Goal: Understand process/instructions: Learn about a topic

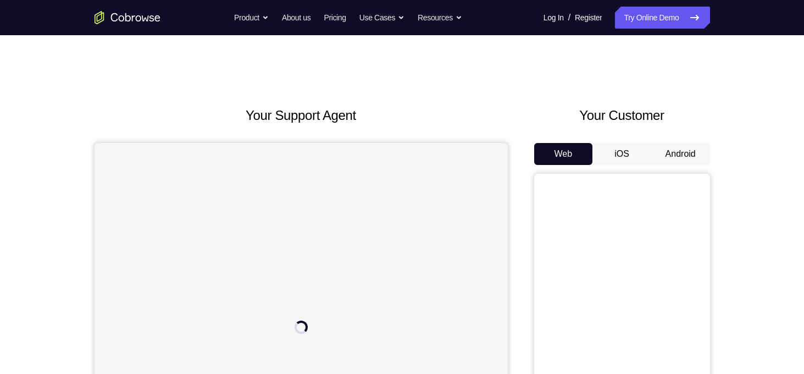
click at [668, 151] on button "Android" at bounding box center [680, 154] width 59 height 22
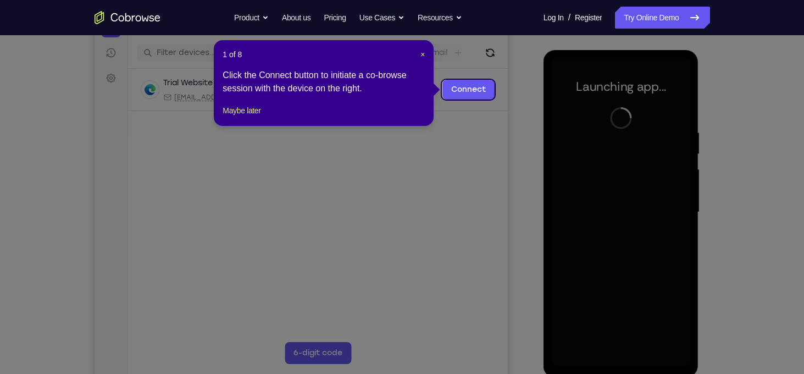
scroll to position [132, 0]
click at [422, 55] on span "×" at bounding box center [422, 54] width 4 height 9
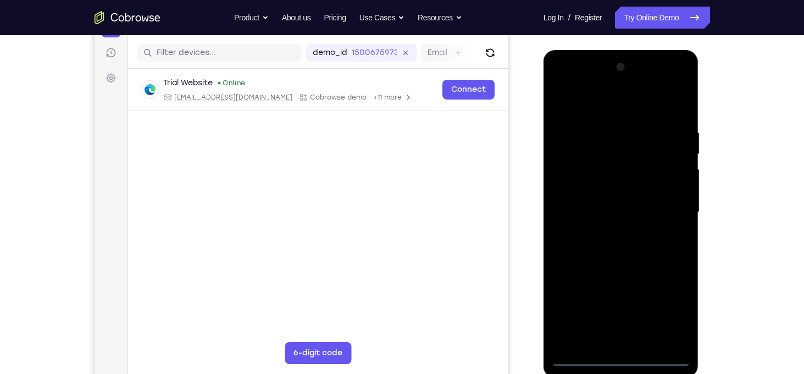
click at [623, 356] on div at bounding box center [621, 212] width 138 height 308
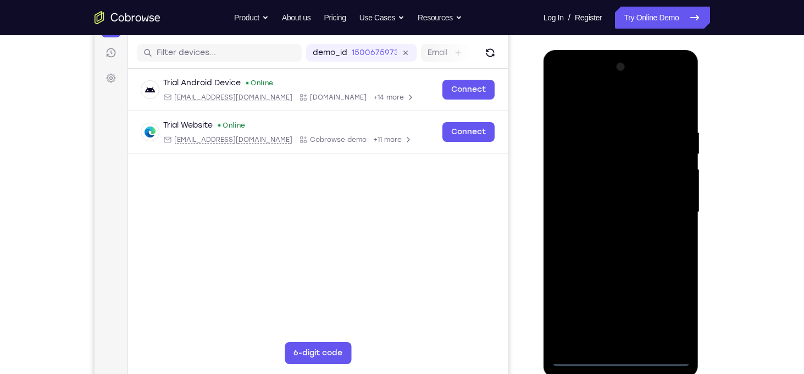
click at [669, 315] on div at bounding box center [621, 212] width 138 height 308
click at [572, 88] on div at bounding box center [621, 212] width 138 height 308
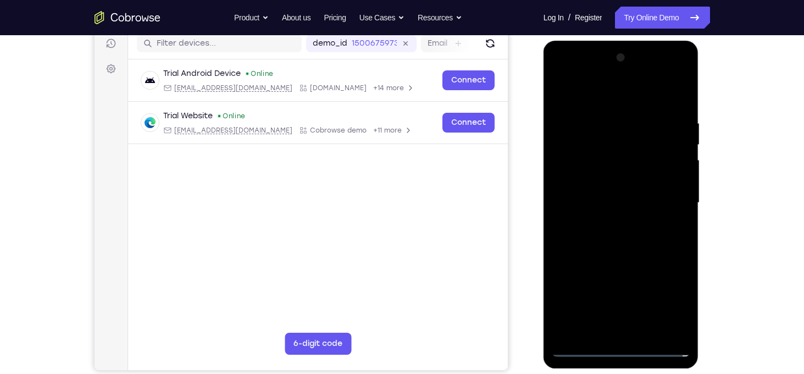
click at [668, 199] on div at bounding box center [621, 203] width 138 height 308
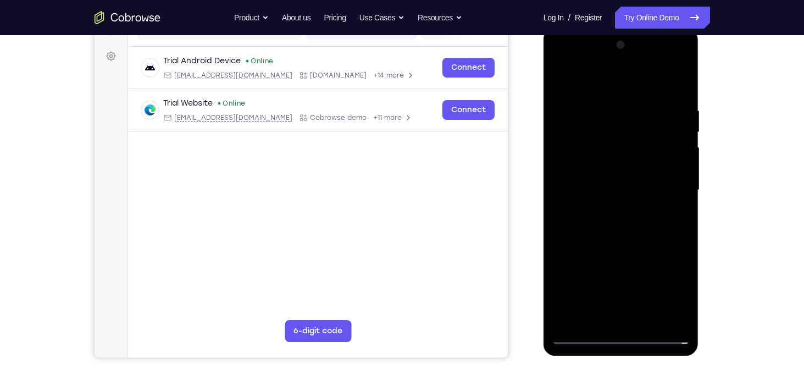
scroll to position [156, 0]
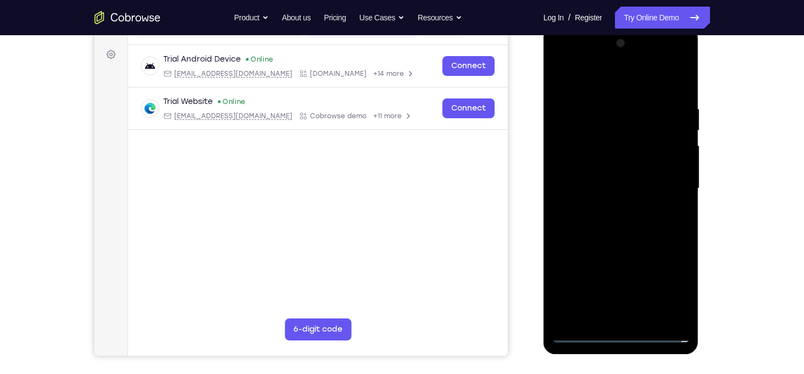
click at [612, 209] on div at bounding box center [621, 189] width 138 height 308
click at [617, 176] on div at bounding box center [621, 189] width 138 height 308
click at [600, 174] on div at bounding box center [621, 189] width 138 height 308
click at [625, 192] on div at bounding box center [621, 189] width 138 height 308
click at [618, 225] on div at bounding box center [621, 189] width 138 height 308
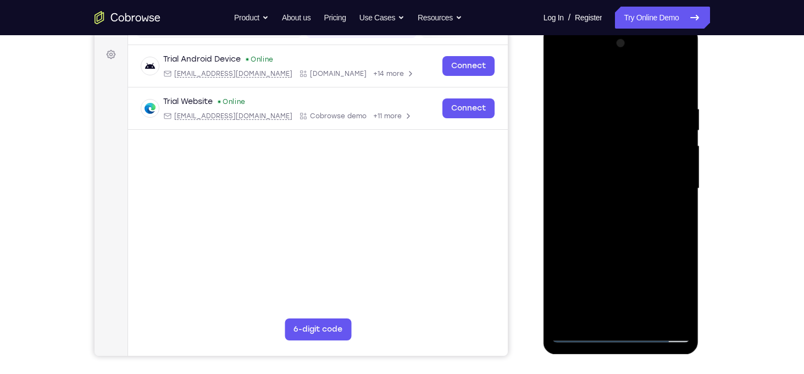
click at [618, 225] on div at bounding box center [621, 189] width 138 height 308
click at [613, 235] on div at bounding box center [621, 189] width 138 height 308
click at [676, 228] on div at bounding box center [621, 189] width 138 height 308
drag, startPoint x: 659, startPoint y: 242, endPoint x: 659, endPoint y: 220, distance: 22.5
click at [659, 220] on div at bounding box center [621, 189] width 138 height 308
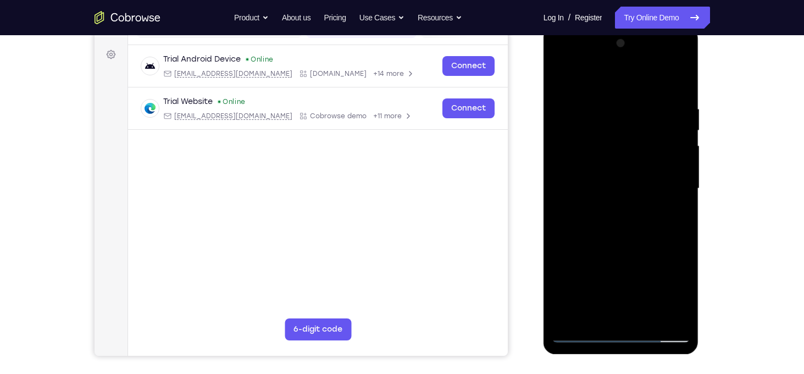
click at [683, 207] on div at bounding box center [621, 189] width 138 height 308
click at [683, 210] on div at bounding box center [621, 189] width 138 height 308
click at [683, 209] on div at bounding box center [621, 189] width 138 height 308
click at [685, 212] on div at bounding box center [621, 189] width 138 height 308
click at [683, 210] on div at bounding box center [621, 189] width 138 height 308
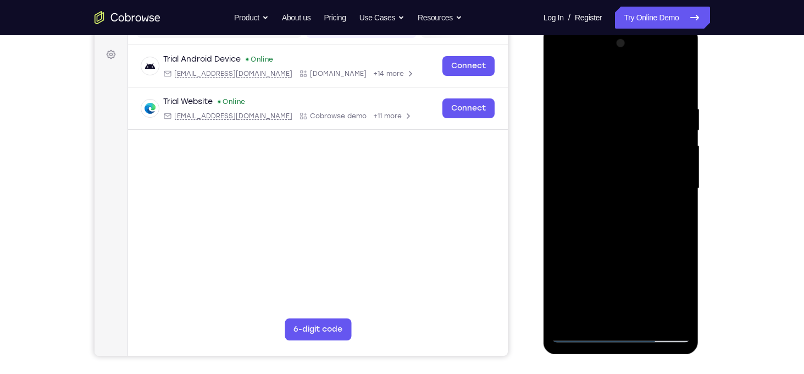
click at [683, 207] on div at bounding box center [621, 189] width 138 height 308
click at [557, 208] on div at bounding box center [621, 189] width 138 height 308
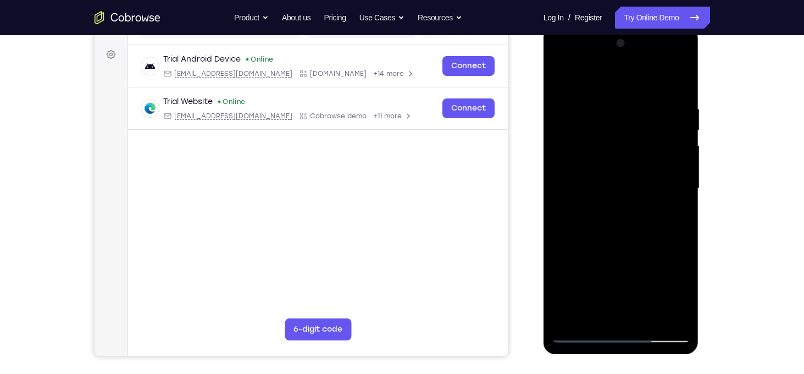
click at [557, 208] on div at bounding box center [621, 189] width 138 height 308
drag, startPoint x: 641, startPoint y: 114, endPoint x: 631, endPoint y: 154, distance: 41.3
click at [631, 154] on div at bounding box center [621, 189] width 138 height 308
click at [680, 76] on div at bounding box center [621, 189] width 138 height 308
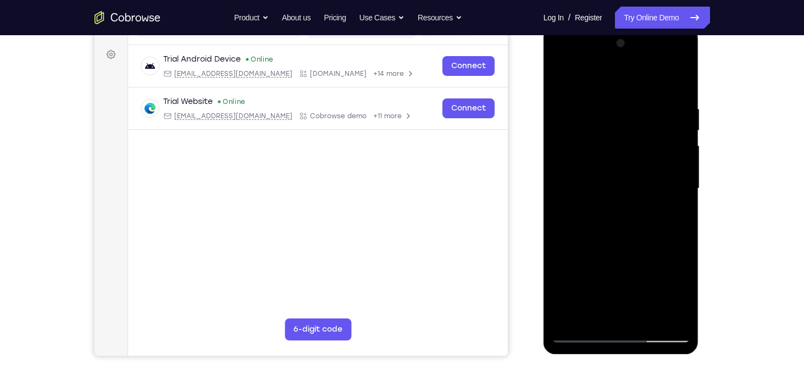
click at [558, 81] on div at bounding box center [621, 189] width 138 height 308
click at [680, 77] on div at bounding box center [621, 189] width 138 height 308
click at [588, 121] on div at bounding box center [621, 189] width 138 height 308
click at [562, 80] on div at bounding box center [621, 189] width 138 height 308
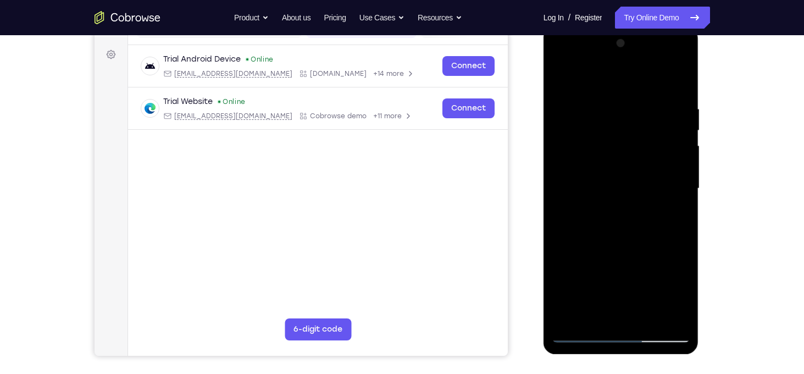
drag, startPoint x: 610, startPoint y: 134, endPoint x: 605, endPoint y: 185, distance: 50.8
click at [605, 185] on div at bounding box center [621, 189] width 138 height 308
click at [644, 320] on div at bounding box center [621, 189] width 138 height 308
click at [629, 249] on div at bounding box center [621, 189] width 138 height 308
drag, startPoint x: 625, startPoint y: 262, endPoint x: 630, endPoint y: 237, distance: 25.3
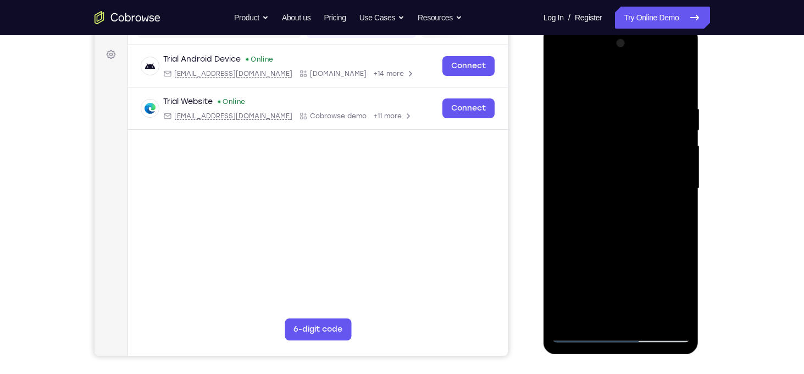
click at [630, 237] on div at bounding box center [621, 189] width 138 height 308
drag, startPoint x: 630, startPoint y: 196, endPoint x: 622, endPoint y: 250, distance: 54.5
click at [622, 250] on div at bounding box center [621, 189] width 138 height 308
click at [628, 189] on div at bounding box center [621, 189] width 138 height 308
click at [564, 81] on div at bounding box center [621, 189] width 138 height 308
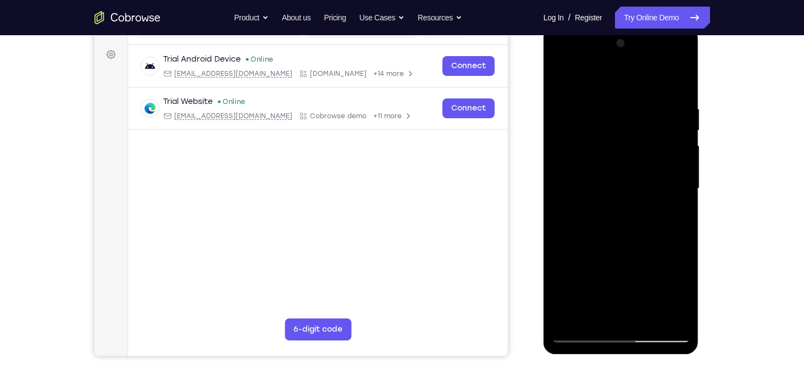
click at [564, 81] on div at bounding box center [621, 189] width 138 height 308
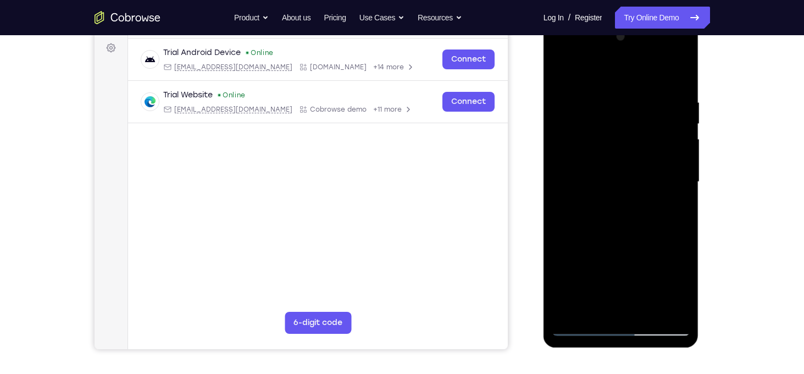
scroll to position [163, 0]
click at [596, 307] on div at bounding box center [621, 181] width 138 height 308
click at [600, 72] on div at bounding box center [621, 181] width 138 height 308
click at [651, 102] on div at bounding box center [621, 181] width 138 height 308
click at [595, 306] on div at bounding box center [621, 181] width 138 height 308
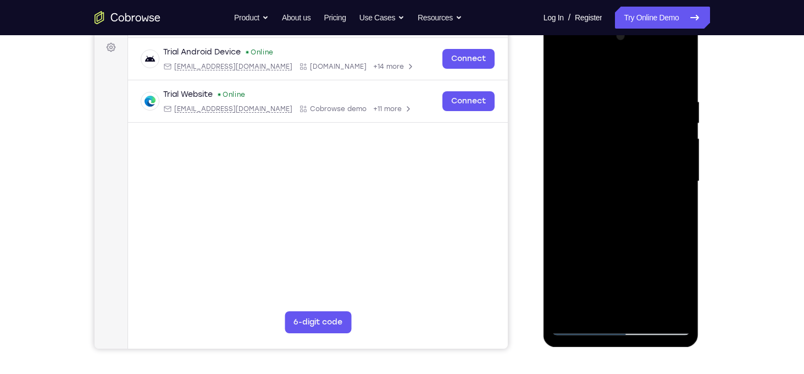
click at [619, 73] on div at bounding box center [621, 181] width 138 height 308
click at [662, 290] on div at bounding box center [621, 181] width 138 height 308
click at [633, 149] on div at bounding box center [621, 181] width 138 height 308
click at [561, 68] on div at bounding box center [621, 181] width 138 height 308
click at [609, 104] on div at bounding box center [621, 181] width 138 height 308
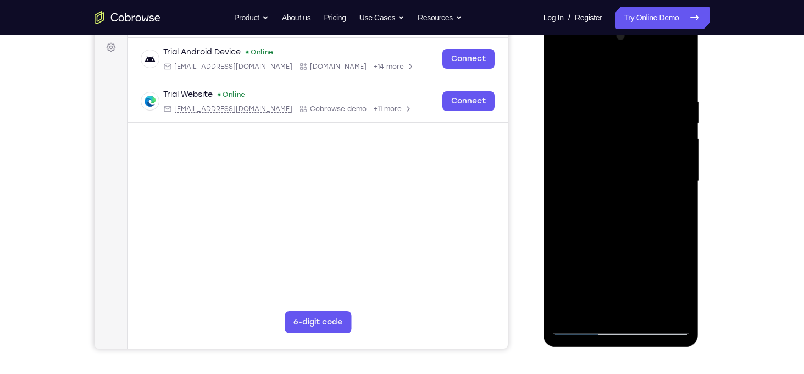
click at [602, 146] on div at bounding box center [621, 181] width 138 height 308
click at [572, 85] on div at bounding box center [621, 181] width 138 height 308
click at [589, 84] on div at bounding box center [621, 181] width 138 height 308
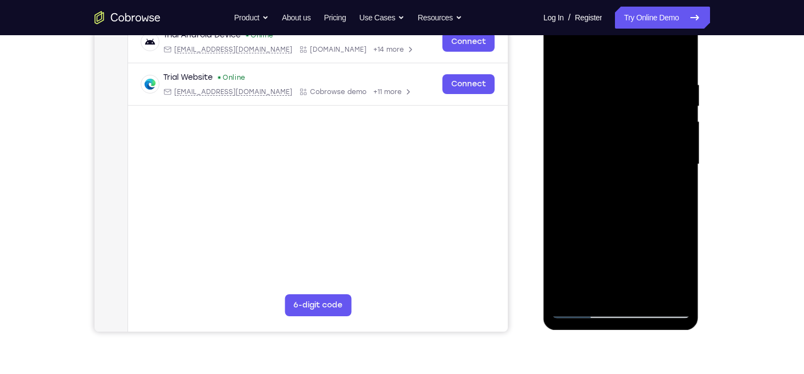
scroll to position [178, 0]
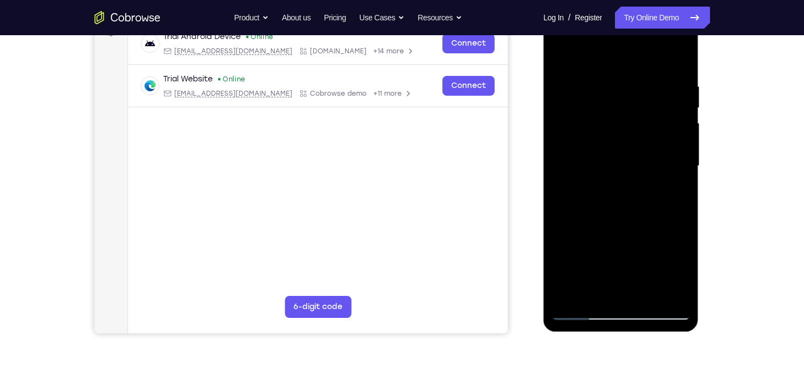
click at [622, 95] on div at bounding box center [621, 166] width 138 height 308
click at [606, 297] on div at bounding box center [621, 166] width 138 height 308
click at [597, 294] on div at bounding box center [621, 166] width 138 height 308
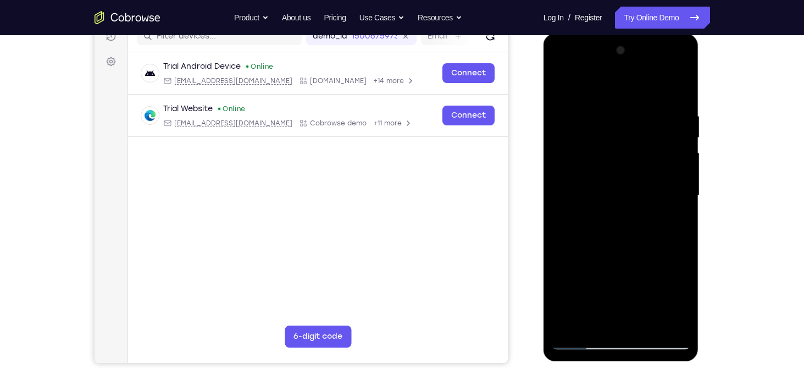
scroll to position [148, 0]
click at [634, 87] on div at bounding box center [621, 196] width 138 height 308
click at [644, 263] on div at bounding box center [621, 196] width 138 height 308
click at [606, 126] on div at bounding box center [621, 196] width 138 height 308
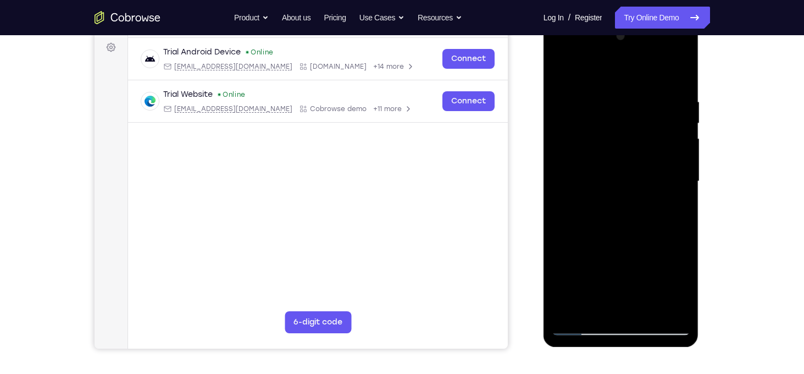
scroll to position [163, 0]
drag, startPoint x: 661, startPoint y: 268, endPoint x: 658, endPoint y: 208, distance: 59.4
click at [658, 208] on div at bounding box center [621, 181] width 138 height 308
drag, startPoint x: 656, startPoint y: 257, endPoint x: 655, endPoint y: 184, distance: 73.1
click at [655, 184] on div at bounding box center [621, 181] width 138 height 308
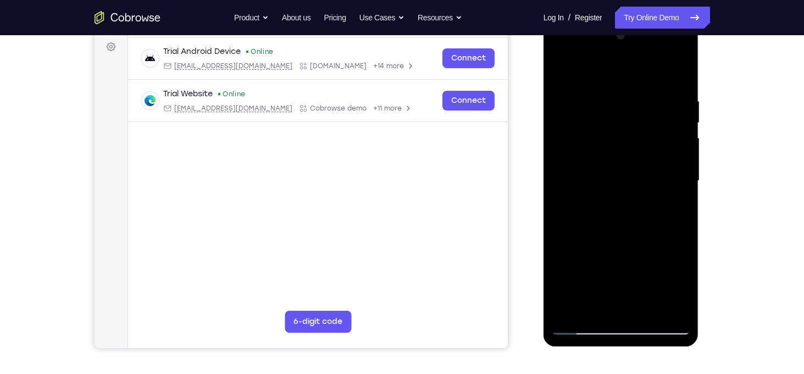
scroll to position [156, 0]
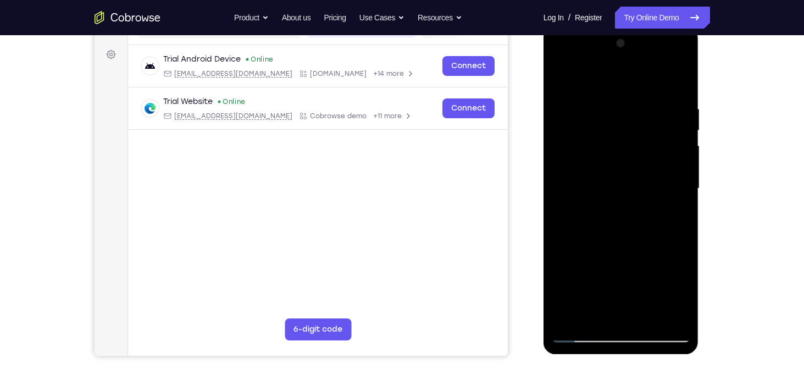
drag, startPoint x: 651, startPoint y: 251, endPoint x: 651, endPoint y: 177, distance: 73.1
click at [651, 177] on div at bounding box center [621, 189] width 138 height 308
click at [673, 318] on div at bounding box center [621, 189] width 138 height 308
drag, startPoint x: 603, startPoint y: 151, endPoint x: 613, endPoint y: 232, distance: 81.9
click at [613, 232] on div at bounding box center [621, 189] width 138 height 308
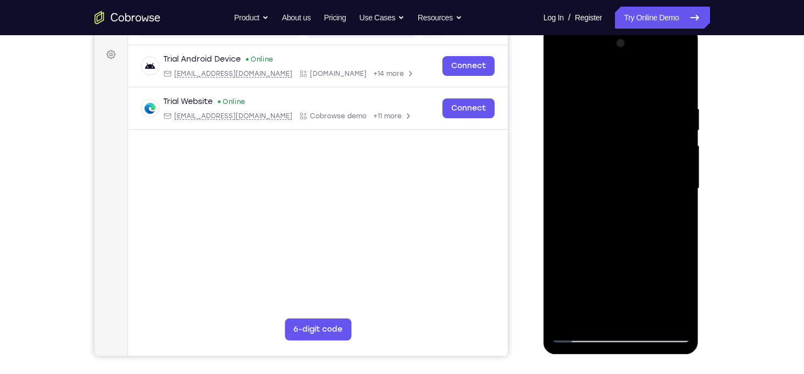
click at [592, 137] on div at bounding box center [621, 189] width 138 height 308
click at [568, 170] on div at bounding box center [621, 189] width 138 height 308
click at [567, 202] on div at bounding box center [621, 189] width 138 height 308
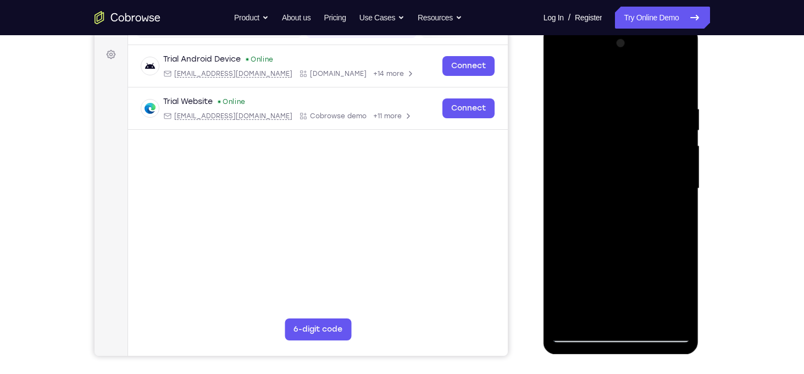
click at [562, 160] on div at bounding box center [621, 189] width 138 height 308
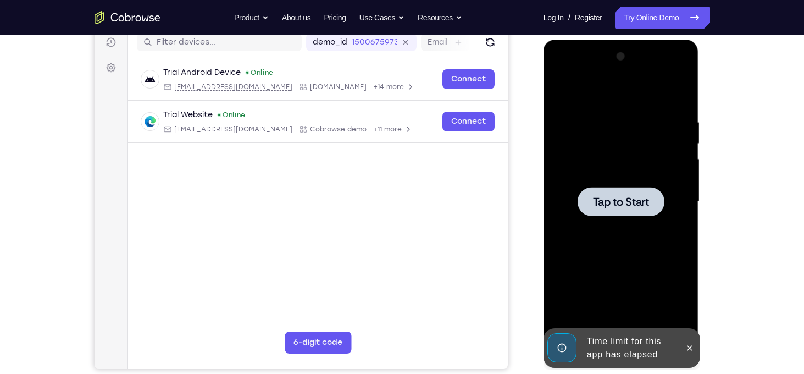
click at [656, 180] on div at bounding box center [621, 202] width 138 height 308
click at [686, 346] on icon at bounding box center [689, 347] width 9 height 9
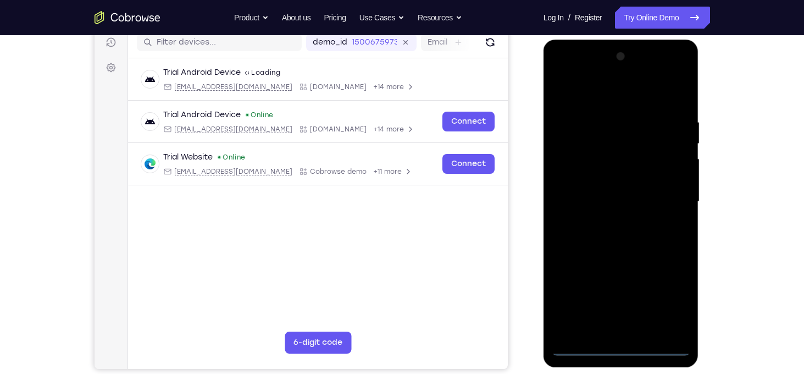
click at [636, 347] on div at bounding box center [621, 202] width 138 height 308
click at [618, 351] on div at bounding box center [621, 202] width 138 height 308
click at [664, 292] on div at bounding box center [621, 202] width 138 height 308
click at [626, 93] on div at bounding box center [621, 202] width 138 height 308
click at [665, 196] on div at bounding box center [621, 202] width 138 height 308
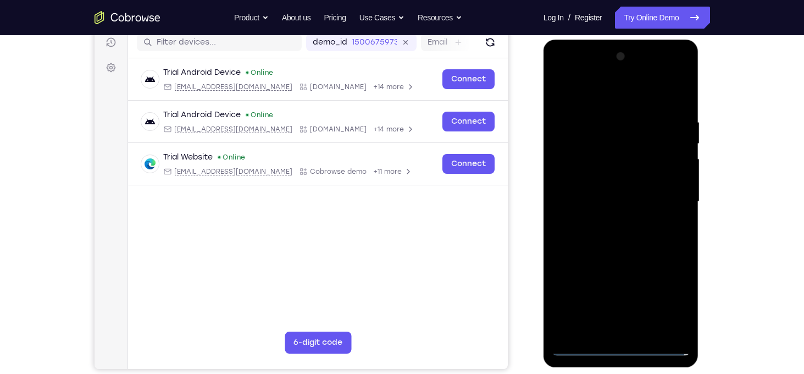
click at [612, 221] on div at bounding box center [621, 202] width 138 height 308
click at [613, 195] on div at bounding box center [621, 202] width 138 height 308
click at [661, 308] on div at bounding box center [621, 202] width 138 height 308
click at [640, 268] on div at bounding box center [621, 202] width 138 height 308
click at [564, 290] on div at bounding box center [621, 202] width 138 height 308
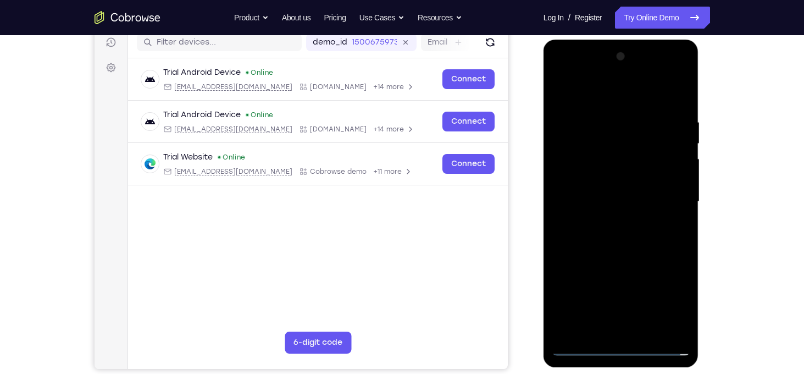
click at [630, 312] on div at bounding box center [621, 202] width 138 height 308
click at [587, 287] on div at bounding box center [621, 202] width 138 height 308
click at [587, 268] on div at bounding box center [621, 202] width 138 height 308
click at [668, 288] on div at bounding box center [621, 202] width 138 height 308
click at [679, 299] on div at bounding box center [621, 202] width 138 height 308
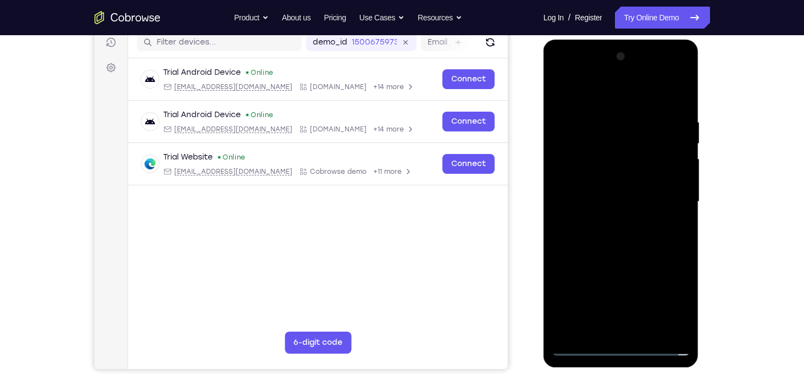
click at [678, 287] on div at bounding box center [621, 202] width 138 height 308
click at [680, 304] on div at bounding box center [621, 202] width 138 height 308
click at [675, 286] on div at bounding box center [621, 202] width 138 height 308
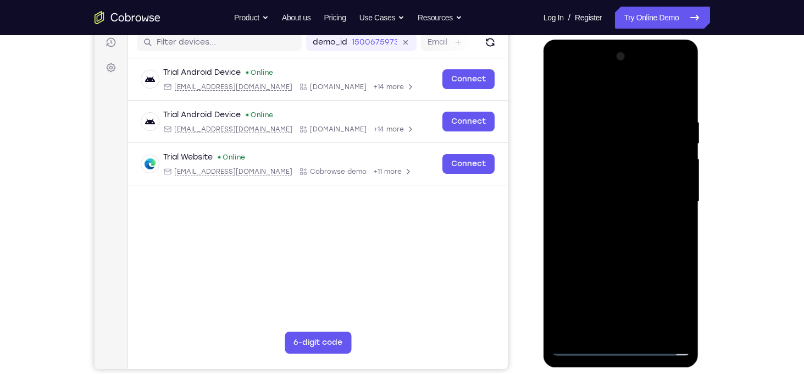
click at [572, 270] on div at bounding box center [621, 202] width 138 height 308
click at [566, 289] on div at bounding box center [621, 202] width 138 height 308
click at [636, 289] on div at bounding box center [621, 202] width 138 height 308
drag, startPoint x: 588, startPoint y: 270, endPoint x: 598, endPoint y: 293, distance: 25.1
click at [598, 293] on div at bounding box center [621, 202] width 138 height 308
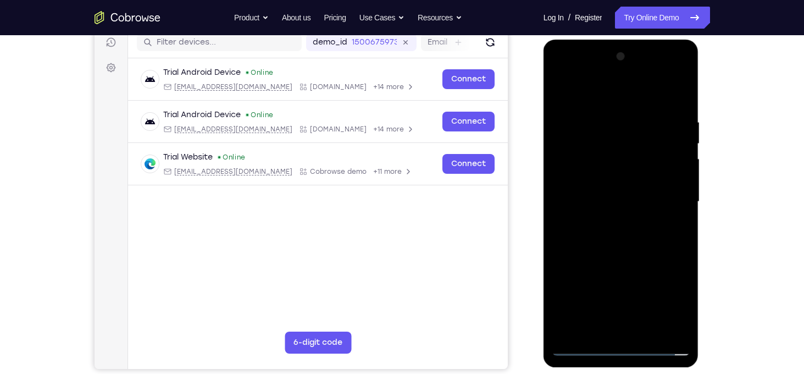
click at [598, 293] on div at bounding box center [621, 202] width 138 height 308
click at [686, 302] on div at bounding box center [621, 202] width 138 height 308
click at [586, 270] on div at bounding box center [621, 202] width 138 height 308
click at [595, 292] on div at bounding box center [621, 202] width 138 height 308
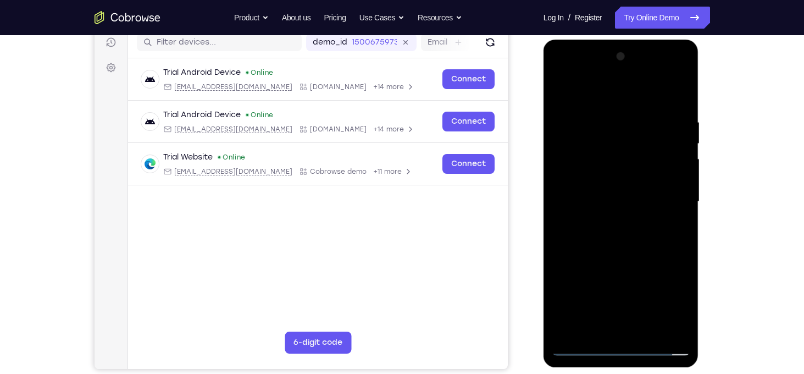
click at [683, 306] on div at bounding box center [621, 202] width 138 height 308
click at [582, 265] on div at bounding box center [621, 202] width 138 height 308
click at [591, 281] on div at bounding box center [621, 202] width 138 height 308
click at [563, 328] on div at bounding box center [621, 202] width 138 height 308
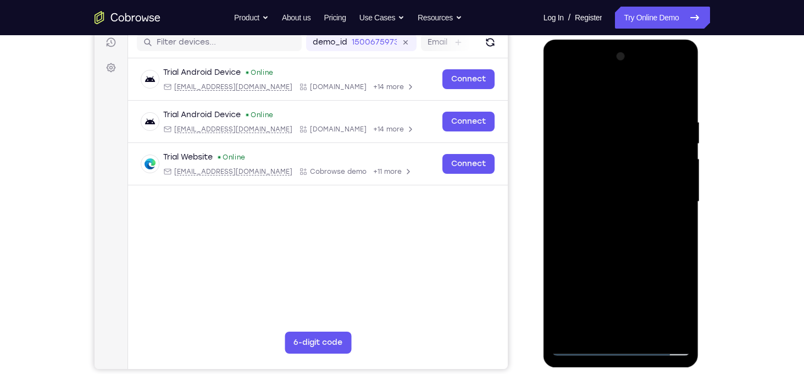
click at [574, 266] on div at bounding box center [621, 202] width 138 height 308
click at [592, 174] on div at bounding box center [621, 202] width 138 height 308
click at [562, 253] on div at bounding box center [621, 202] width 138 height 308
drag, startPoint x: 571, startPoint y: 251, endPoint x: 587, endPoint y: 251, distance: 16.5
click at [587, 251] on div at bounding box center [621, 202] width 138 height 308
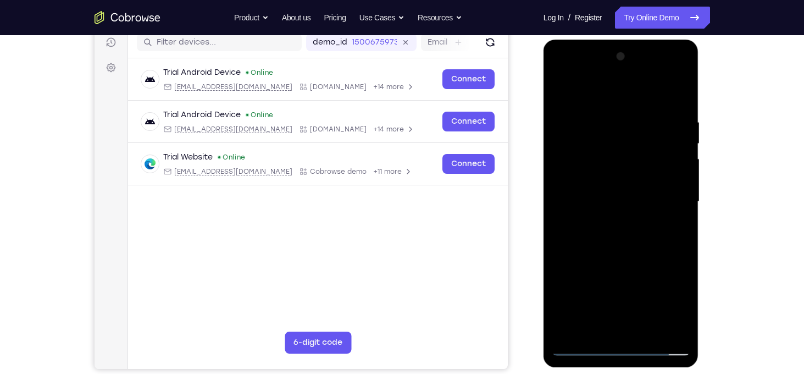
click at [587, 251] on div at bounding box center [621, 202] width 138 height 308
click at [606, 251] on div at bounding box center [621, 202] width 138 height 308
click at [618, 249] on div at bounding box center [621, 202] width 138 height 308
click at [629, 250] on div at bounding box center [621, 202] width 138 height 308
click at [641, 251] on div at bounding box center [621, 202] width 138 height 308
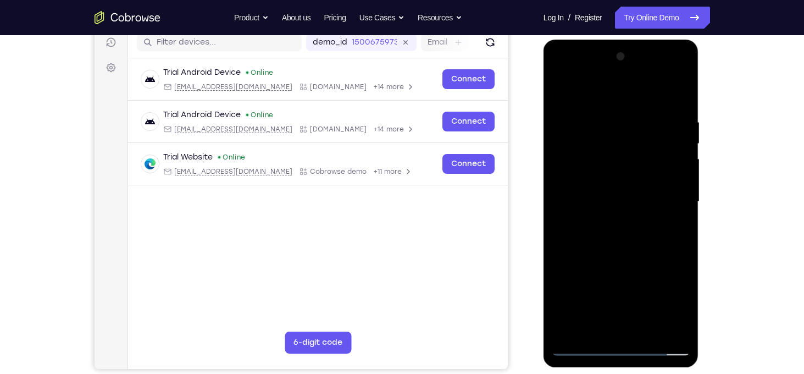
click at [654, 251] on div at bounding box center [621, 202] width 138 height 308
click at [674, 251] on div at bounding box center [621, 202] width 138 height 308
click at [562, 253] on div at bounding box center [621, 202] width 138 height 308
click at [577, 248] on div at bounding box center [621, 202] width 138 height 308
click at [590, 248] on div at bounding box center [621, 202] width 138 height 308
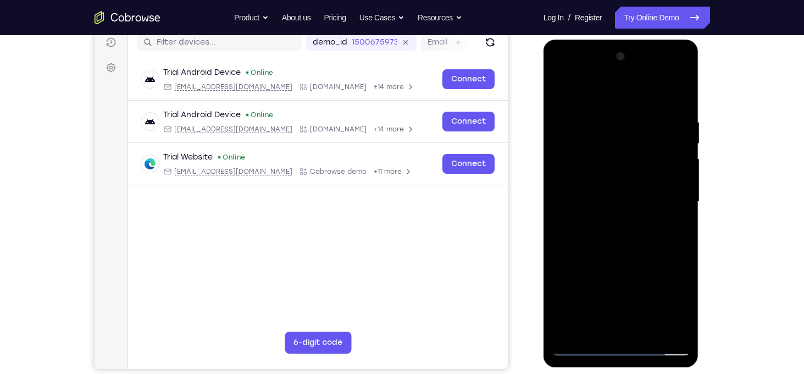
click at [603, 250] on div at bounding box center [621, 202] width 138 height 308
click at [618, 251] on div at bounding box center [621, 202] width 138 height 308
click at [630, 250] on div at bounding box center [621, 202] width 138 height 308
click at [646, 251] on div at bounding box center [621, 202] width 138 height 308
click at [662, 251] on div at bounding box center [621, 202] width 138 height 308
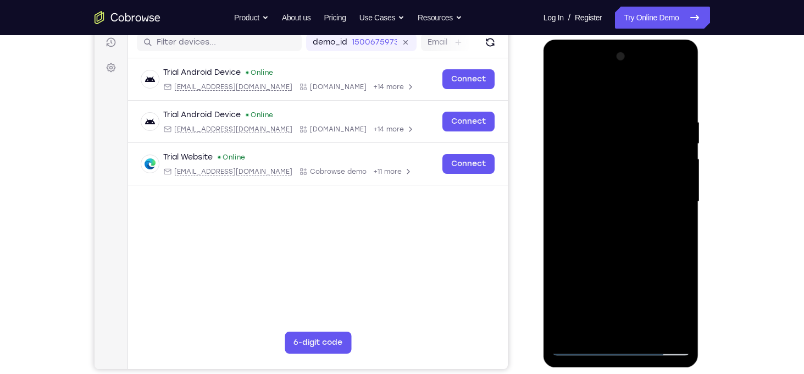
click at [674, 251] on div at bounding box center [621, 202] width 138 height 308
click at [661, 314] on div at bounding box center [621, 202] width 138 height 308
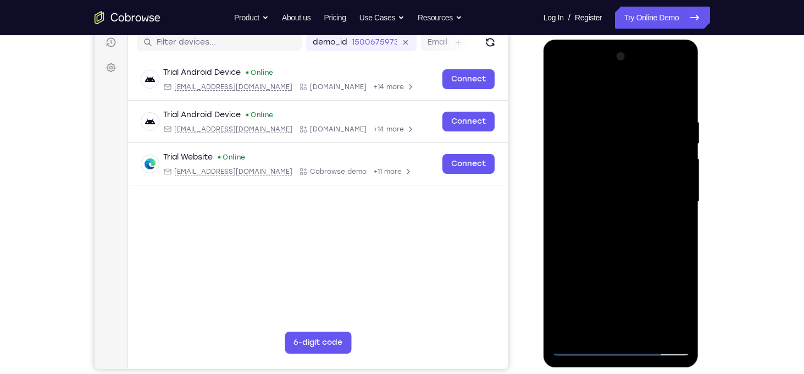
click at [623, 200] on div at bounding box center [621, 202] width 138 height 308
click at [620, 233] on div at bounding box center [621, 202] width 138 height 308
click at [672, 219] on div at bounding box center [621, 202] width 138 height 308
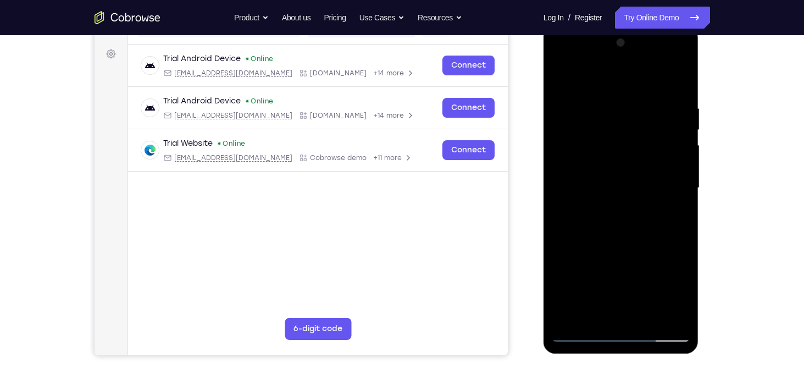
scroll to position [157, 0]
click at [628, 236] on div at bounding box center [621, 188] width 138 height 308
drag, startPoint x: 629, startPoint y: 271, endPoint x: 622, endPoint y: 210, distance: 61.4
click at [622, 210] on div at bounding box center [621, 188] width 138 height 308
click at [672, 317] on div at bounding box center [621, 188] width 138 height 308
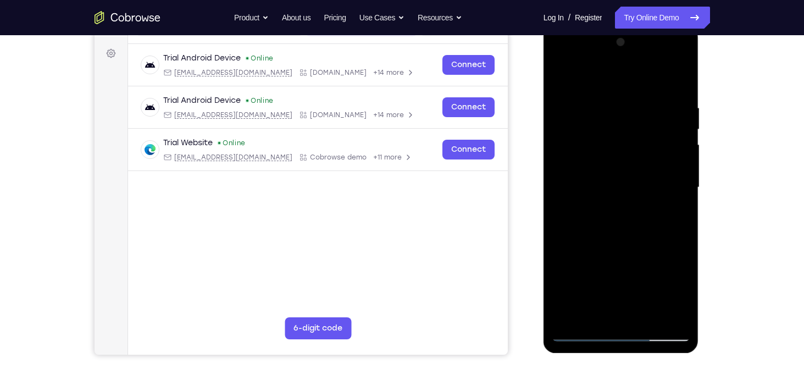
click at [598, 102] on div at bounding box center [621, 188] width 138 height 308
drag, startPoint x: 658, startPoint y: 213, endPoint x: 658, endPoint y: 287, distance: 74.7
click at [658, 287] on div at bounding box center [621, 188] width 138 height 308
click at [683, 304] on div at bounding box center [621, 188] width 138 height 308
click at [628, 268] on div at bounding box center [621, 188] width 138 height 308
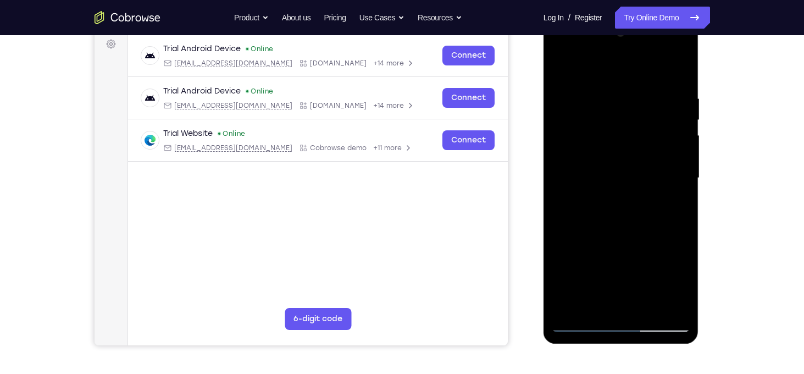
scroll to position [167, 0]
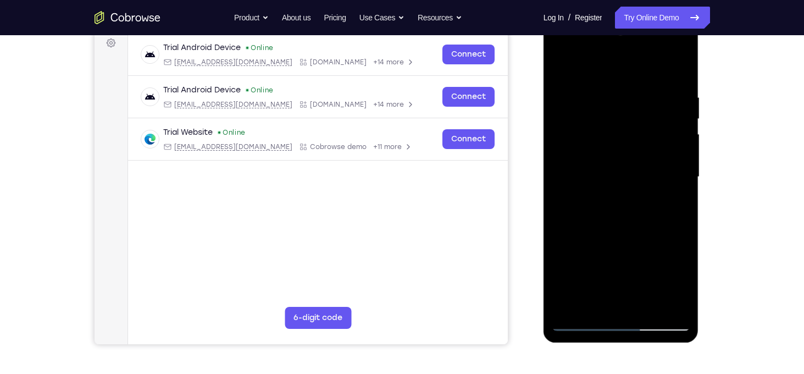
click at [558, 65] on div at bounding box center [621, 177] width 138 height 308
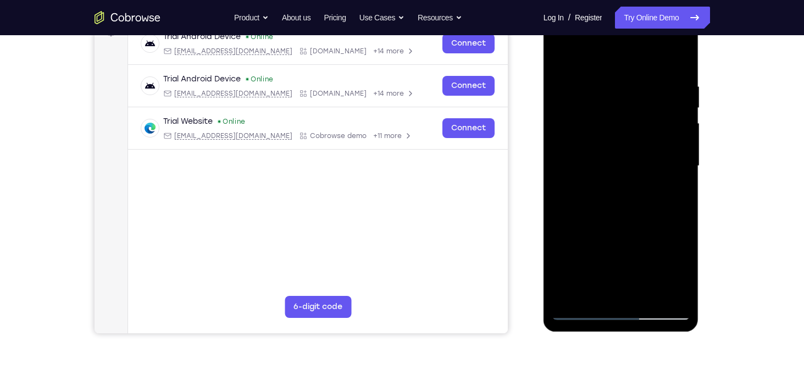
click at [591, 217] on div at bounding box center [621, 166] width 138 height 308
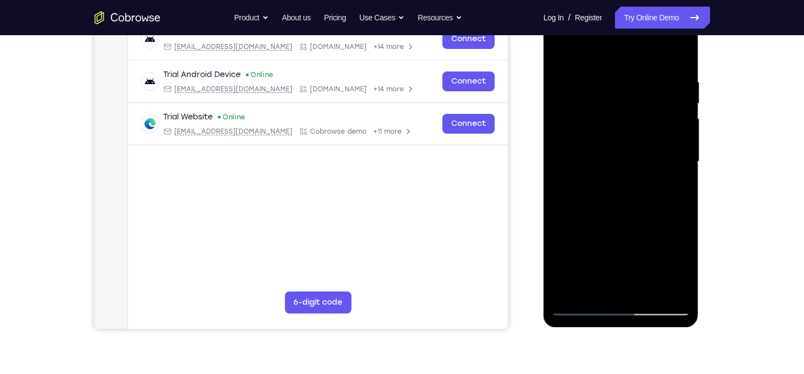
click at [560, 53] on div at bounding box center [621, 162] width 138 height 308
click at [661, 169] on div at bounding box center [621, 162] width 138 height 308
click at [559, 49] on div at bounding box center [621, 162] width 138 height 308
click at [565, 136] on div at bounding box center [621, 162] width 138 height 308
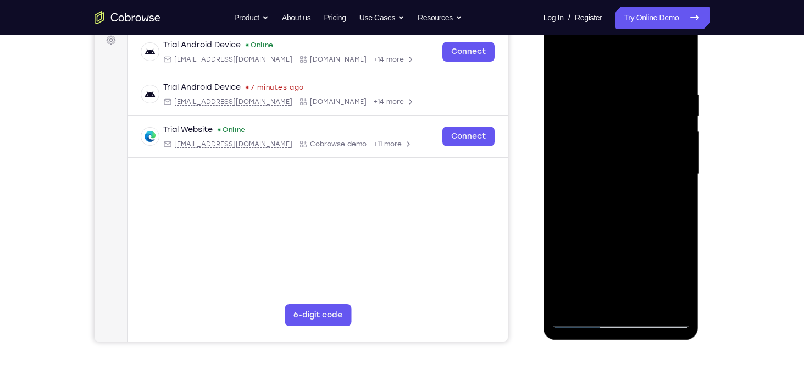
click at [626, 166] on div at bounding box center [621, 174] width 138 height 308
click at [624, 190] on div at bounding box center [621, 174] width 138 height 308
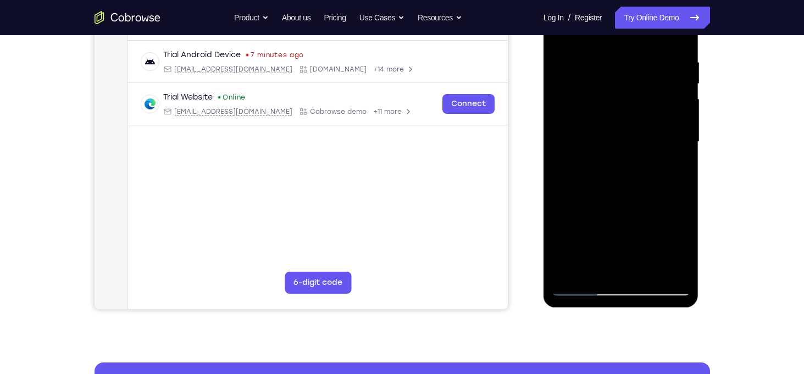
scroll to position [202, 0]
drag, startPoint x: 604, startPoint y: 224, endPoint x: 605, endPoint y: 192, distance: 31.9
click at [605, 192] on div at bounding box center [621, 142] width 138 height 308
drag, startPoint x: 635, startPoint y: 215, endPoint x: 635, endPoint y: 154, distance: 61.0
click at [635, 154] on div at bounding box center [621, 142] width 138 height 308
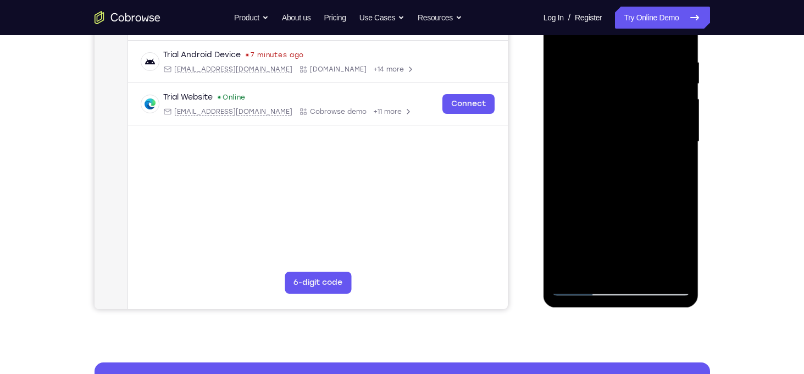
drag, startPoint x: 629, startPoint y: 216, endPoint x: 633, endPoint y: 144, distance: 72.1
click at [633, 144] on div at bounding box center [621, 142] width 138 height 308
drag, startPoint x: 631, startPoint y: 198, endPoint x: 641, endPoint y: 129, distance: 69.4
click at [641, 129] on div at bounding box center [621, 142] width 138 height 308
drag, startPoint x: 624, startPoint y: 220, endPoint x: 638, endPoint y: 152, distance: 69.1
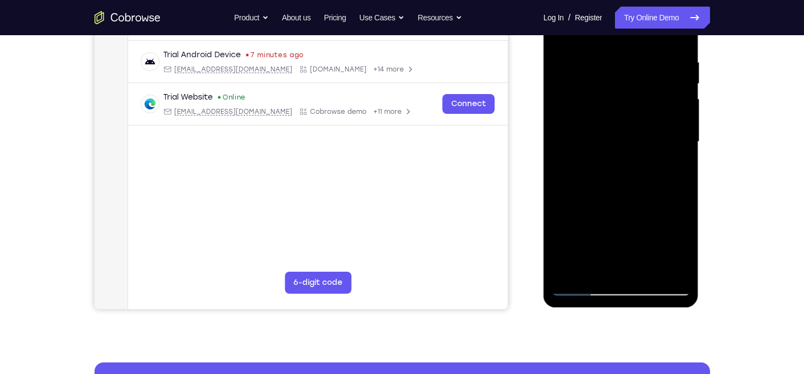
click at [638, 152] on div at bounding box center [621, 142] width 138 height 308
drag, startPoint x: 630, startPoint y: 212, endPoint x: 636, endPoint y: 184, distance: 28.7
click at [636, 184] on div at bounding box center [621, 142] width 138 height 308
click at [599, 220] on div at bounding box center [621, 142] width 138 height 308
drag, startPoint x: 645, startPoint y: 103, endPoint x: 637, endPoint y: 168, distance: 65.3
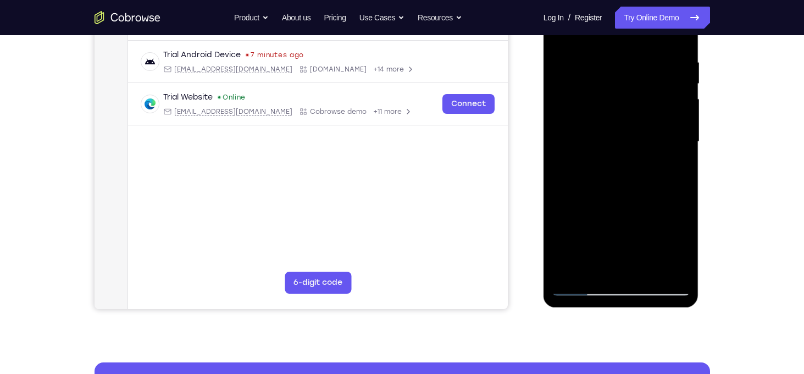
click at [637, 168] on div at bounding box center [621, 142] width 138 height 308
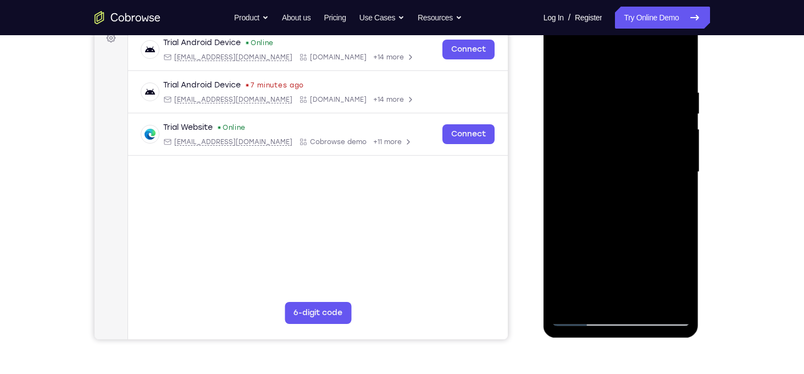
click at [577, 128] on div at bounding box center [621, 172] width 138 height 308
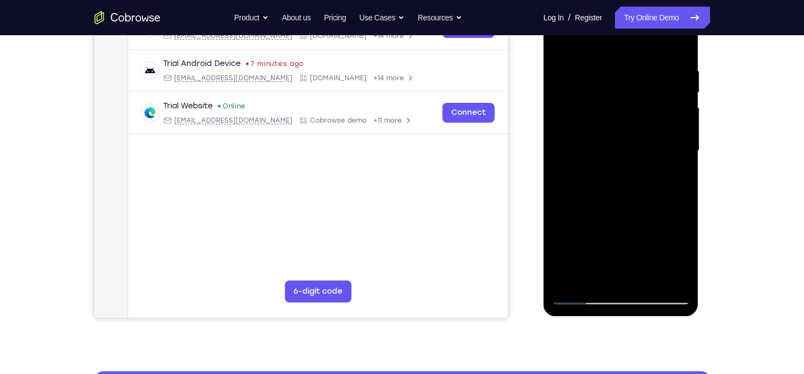
scroll to position [197, 0]
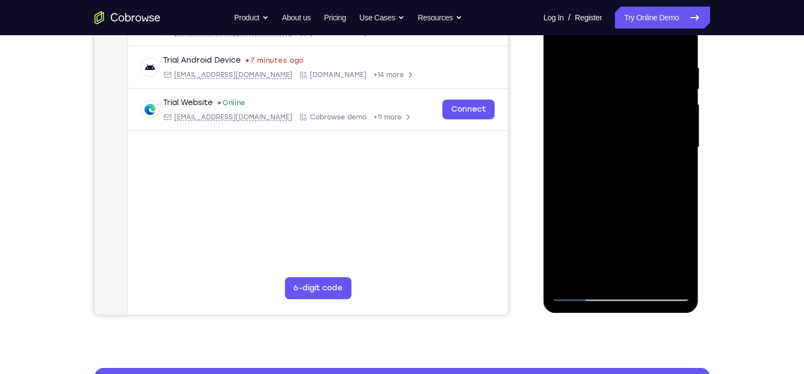
drag, startPoint x: 645, startPoint y: 163, endPoint x: 645, endPoint y: 100, distance: 62.6
click at [645, 100] on div at bounding box center [621, 147] width 138 height 308
click at [640, 176] on div at bounding box center [621, 147] width 138 height 308
click at [681, 102] on div at bounding box center [621, 147] width 138 height 308
click at [683, 106] on div at bounding box center [621, 147] width 138 height 308
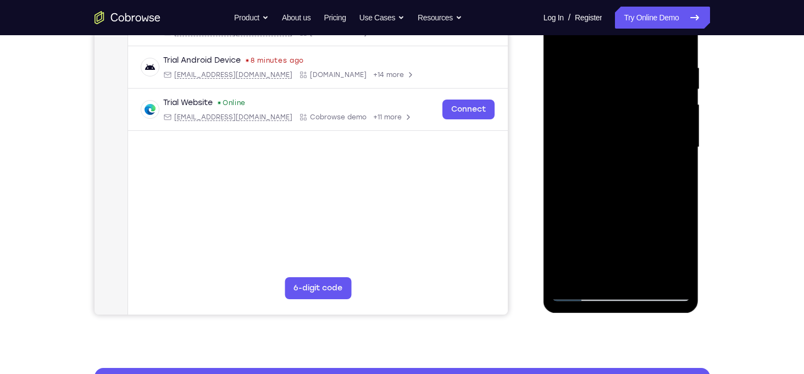
click at [683, 106] on div at bounding box center [621, 147] width 138 height 308
click at [676, 108] on div at bounding box center [621, 147] width 138 height 308
click at [580, 290] on div at bounding box center [621, 147] width 138 height 308
click at [667, 210] on div at bounding box center [621, 147] width 138 height 308
click at [581, 294] on div at bounding box center [621, 147] width 138 height 308
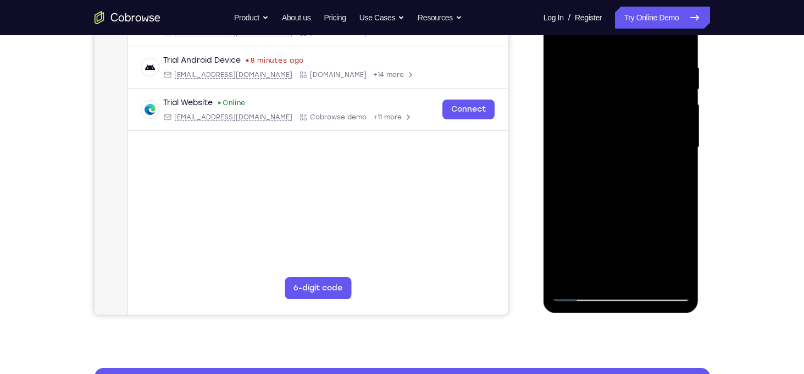
drag, startPoint x: 600, startPoint y: 247, endPoint x: 604, endPoint y: 178, distance: 69.4
click at [604, 178] on div at bounding box center [621, 147] width 138 height 308
click at [587, 143] on div at bounding box center [621, 147] width 138 height 308
click at [583, 293] on div at bounding box center [621, 147] width 138 height 308
drag, startPoint x: 614, startPoint y: 236, endPoint x: 613, endPoint y: 164, distance: 72.5
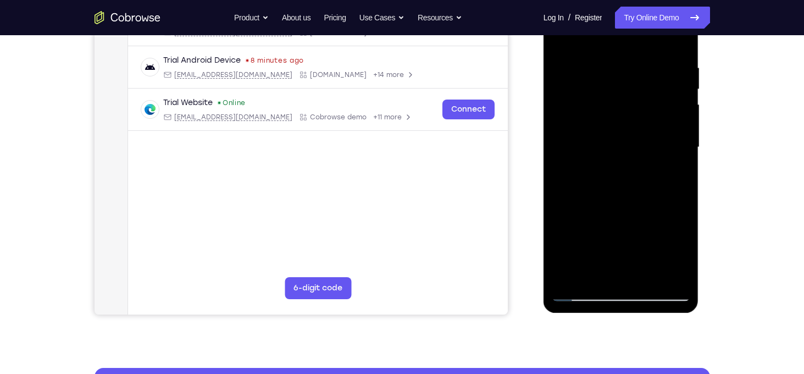
click at [613, 164] on div at bounding box center [621, 147] width 138 height 308
click at [661, 166] on div at bounding box center [621, 147] width 138 height 308
drag, startPoint x: 656, startPoint y: 152, endPoint x: 650, endPoint y: 192, distance: 40.5
click at [650, 192] on div at bounding box center [621, 147] width 138 height 308
click at [583, 293] on div at bounding box center [621, 147] width 138 height 308
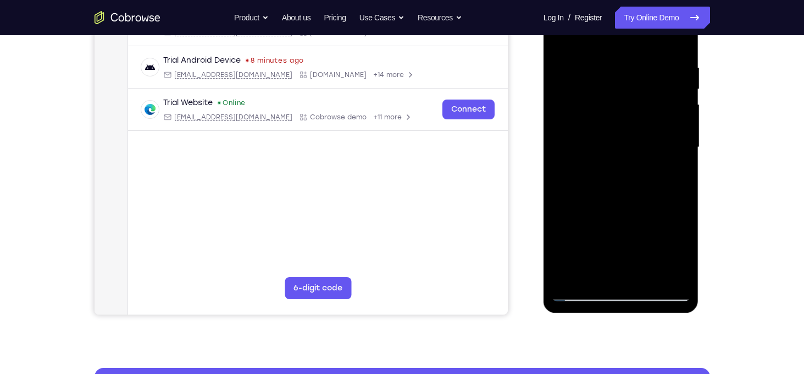
drag, startPoint x: 625, startPoint y: 230, endPoint x: 635, endPoint y: 164, distance: 66.7
click at [635, 164] on div at bounding box center [621, 147] width 138 height 308
drag, startPoint x: 633, startPoint y: 210, endPoint x: 652, endPoint y: 119, distance: 92.7
click at [652, 119] on div at bounding box center [621, 147] width 138 height 308
drag, startPoint x: 631, startPoint y: 203, endPoint x: 653, endPoint y: 109, distance: 96.5
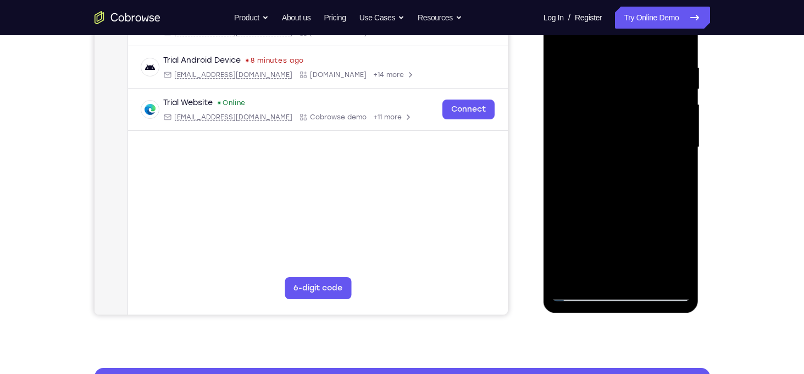
click at [653, 109] on div at bounding box center [621, 147] width 138 height 308
drag, startPoint x: 637, startPoint y: 197, endPoint x: 655, endPoint y: 115, distance: 83.9
click at [655, 115] on div at bounding box center [621, 147] width 138 height 308
drag, startPoint x: 628, startPoint y: 226, endPoint x: 643, endPoint y: 133, distance: 94.0
click at [643, 133] on div at bounding box center [621, 147] width 138 height 308
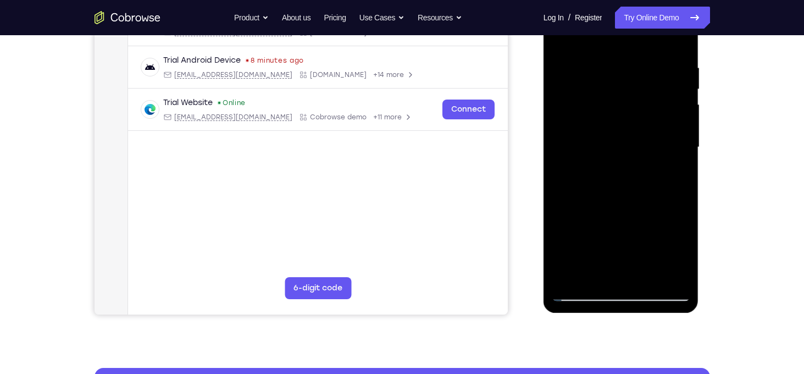
click at [587, 173] on div at bounding box center [621, 147] width 138 height 308
drag, startPoint x: 664, startPoint y: 151, endPoint x: 658, endPoint y: 207, distance: 56.9
click at [658, 207] on div at bounding box center [621, 147] width 138 height 308
click at [582, 296] on div at bounding box center [621, 147] width 138 height 308
click at [584, 295] on div at bounding box center [621, 147] width 138 height 308
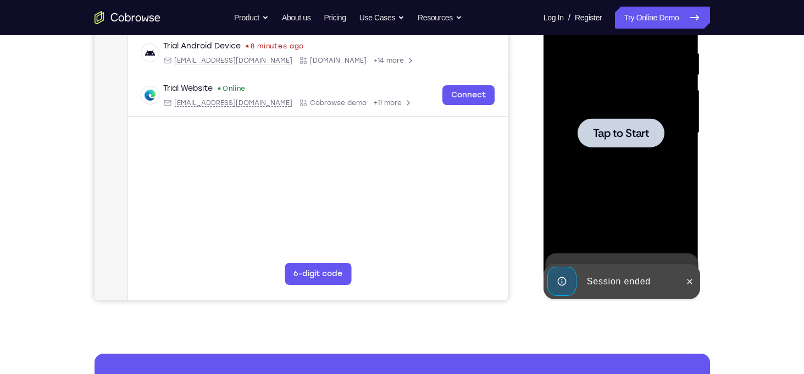
scroll to position [212, 0]
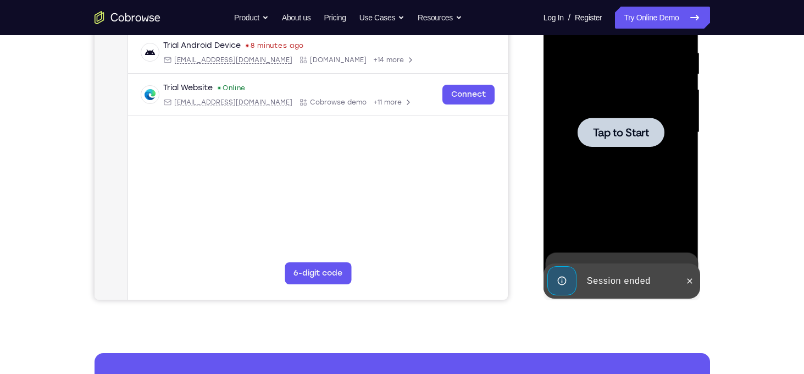
click at [632, 135] on span "Tap to Start" at bounding box center [621, 132] width 56 height 11
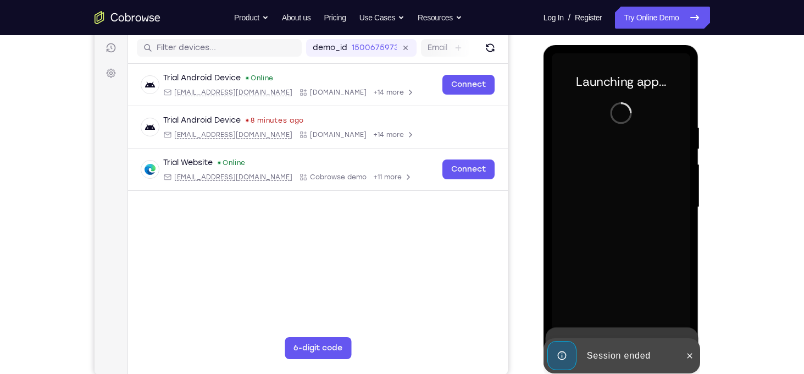
scroll to position [136, 0]
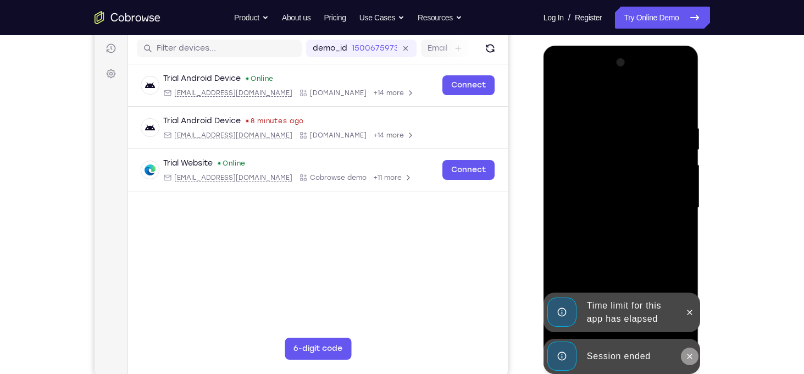
click at [690, 358] on icon at bounding box center [689, 356] width 9 height 9
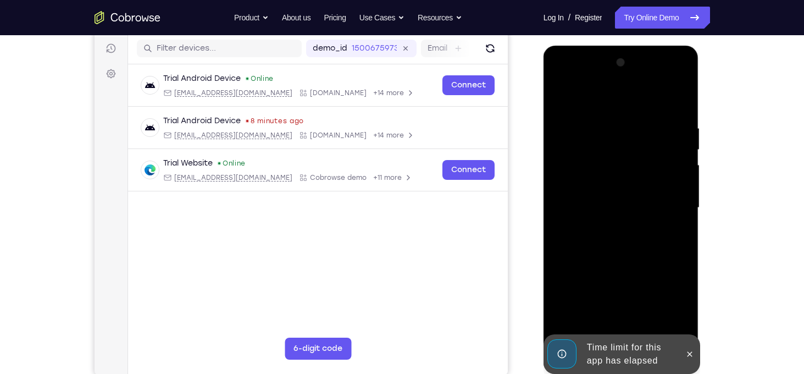
click at [685, 316] on div at bounding box center [621, 208] width 138 height 308
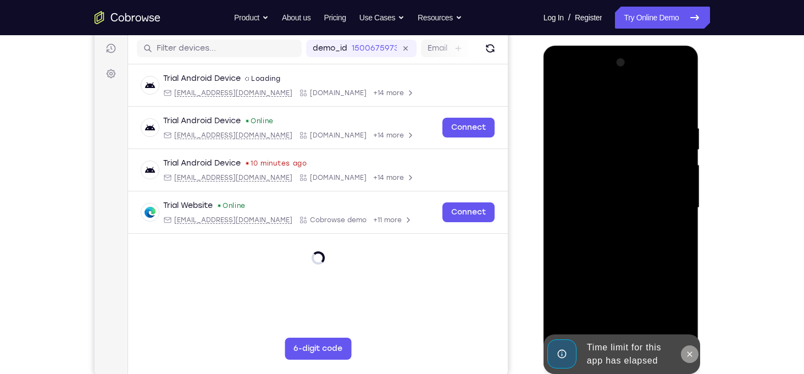
click at [690, 353] on icon at bounding box center [689, 353] width 5 height 5
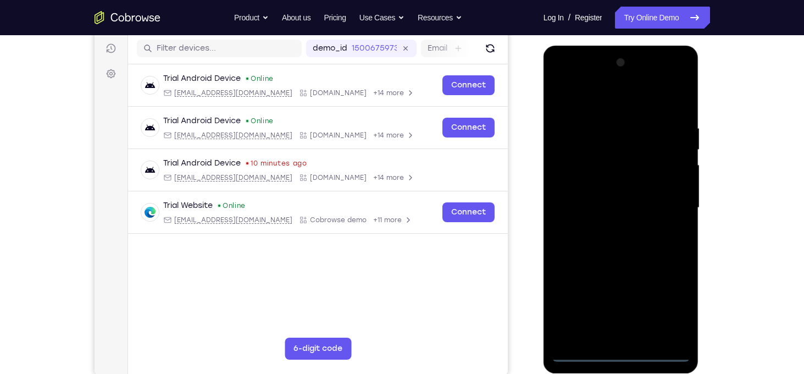
click at [628, 353] on div at bounding box center [621, 208] width 138 height 308
click at [672, 307] on div at bounding box center [621, 208] width 138 height 308
click at [586, 107] on div at bounding box center [621, 208] width 138 height 308
click at [668, 204] on div at bounding box center [621, 208] width 138 height 308
click at [609, 222] on div at bounding box center [621, 208] width 138 height 308
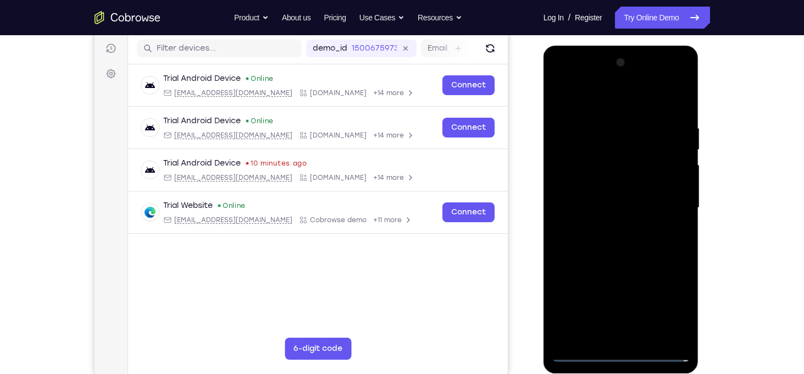
click at [593, 197] on div at bounding box center [621, 208] width 138 height 308
click at [662, 307] on div at bounding box center [621, 208] width 138 height 308
click at [642, 273] on div at bounding box center [621, 208] width 138 height 308
click at [568, 296] on div at bounding box center [621, 208] width 138 height 308
click at [634, 317] on div at bounding box center [621, 208] width 138 height 308
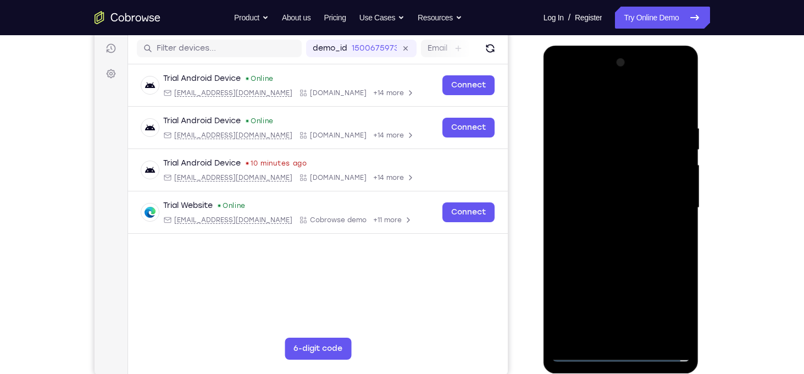
click at [595, 297] on div at bounding box center [621, 208] width 138 height 308
click at [587, 273] on div at bounding box center [621, 208] width 138 height 308
click at [673, 291] on div at bounding box center [621, 208] width 138 height 308
click at [576, 277] on div at bounding box center [621, 208] width 138 height 308
click at [568, 297] on div at bounding box center [621, 208] width 138 height 308
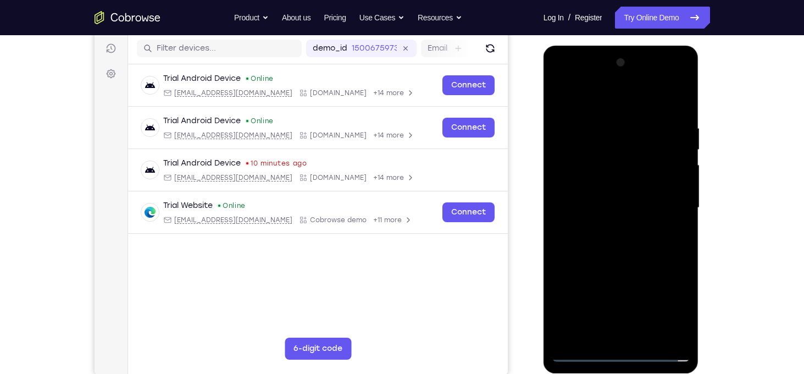
click at [634, 295] on div at bounding box center [621, 208] width 138 height 308
click at [587, 272] on div at bounding box center [621, 208] width 138 height 308
click at [597, 295] on div at bounding box center [621, 208] width 138 height 308
click at [563, 340] on div at bounding box center [621, 208] width 138 height 308
click at [572, 274] on div at bounding box center [621, 208] width 138 height 308
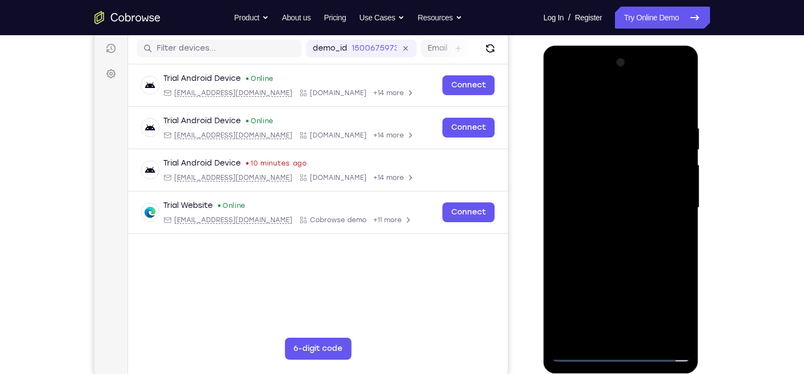
click at [597, 184] on div at bounding box center [621, 208] width 138 height 308
click at [561, 254] on div at bounding box center [621, 208] width 138 height 308
click at [574, 254] on div at bounding box center [621, 208] width 138 height 308
click at [590, 253] on div at bounding box center [621, 208] width 138 height 308
click at [605, 254] on div at bounding box center [621, 208] width 138 height 308
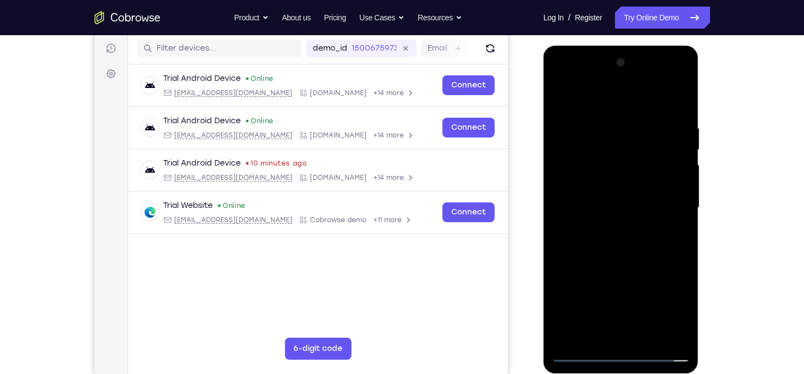
click at [618, 257] on div at bounding box center [621, 208] width 138 height 308
click at [631, 257] on div at bounding box center [621, 208] width 138 height 308
click at [640, 257] on div at bounding box center [621, 208] width 138 height 308
click at [653, 258] on div at bounding box center [621, 208] width 138 height 308
click at [669, 257] on div at bounding box center [621, 208] width 138 height 308
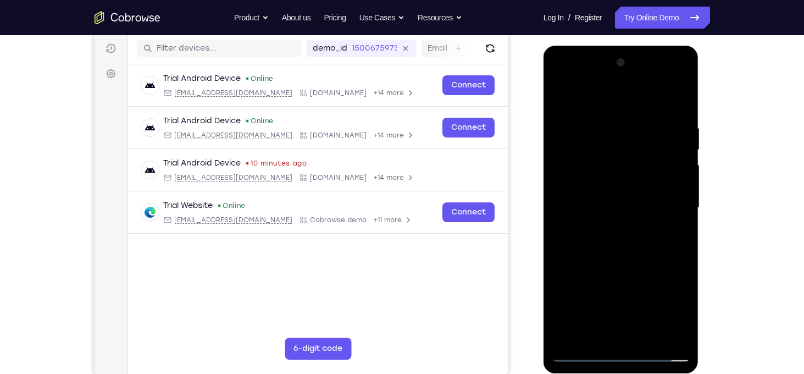
click at [562, 256] on div at bounding box center [621, 208] width 138 height 308
click at [572, 258] on div at bounding box center [621, 208] width 138 height 308
click at [584, 257] on div at bounding box center [621, 208] width 138 height 308
click at [601, 254] on div at bounding box center [621, 208] width 138 height 308
click at [612, 254] on div at bounding box center [621, 208] width 138 height 308
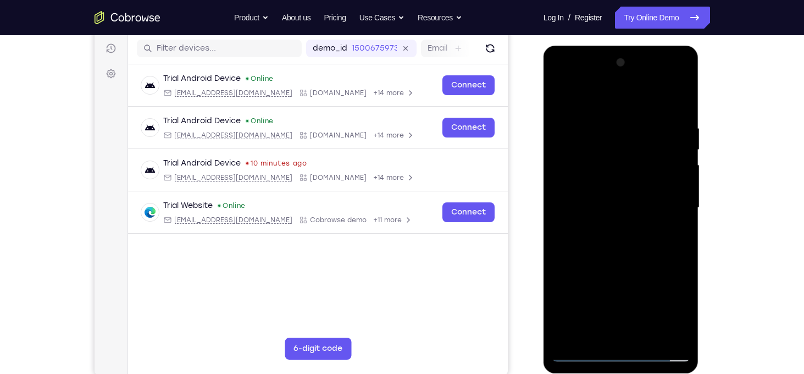
click at [631, 255] on div at bounding box center [621, 208] width 138 height 308
click at [639, 255] on div at bounding box center [621, 208] width 138 height 308
click at [650, 257] on div at bounding box center [621, 208] width 138 height 308
click at [672, 257] on div at bounding box center [621, 208] width 138 height 308
click at [664, 309] on div at bounding box center [621, 208] width 138 height 308
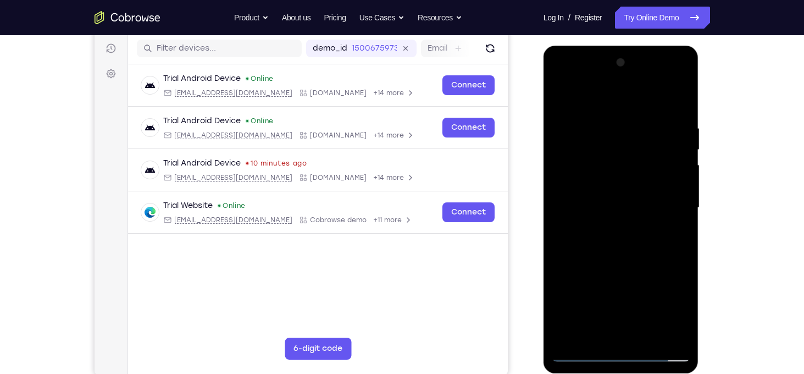
click at [664, 309] on div at bounding box center [621, 208] width 138 height 308
click at [612, 209] on div at bounding box center [621, 208] width 138 height 308
click at [618, 241] on div at bounding box center [621, 208] width 138 height 308
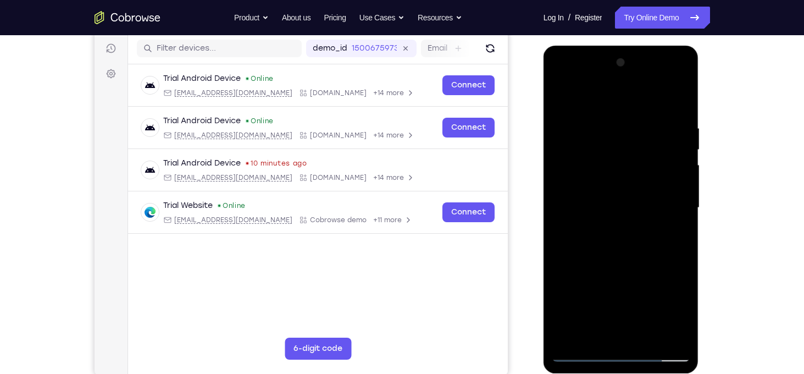
scroll to position [162, 0]
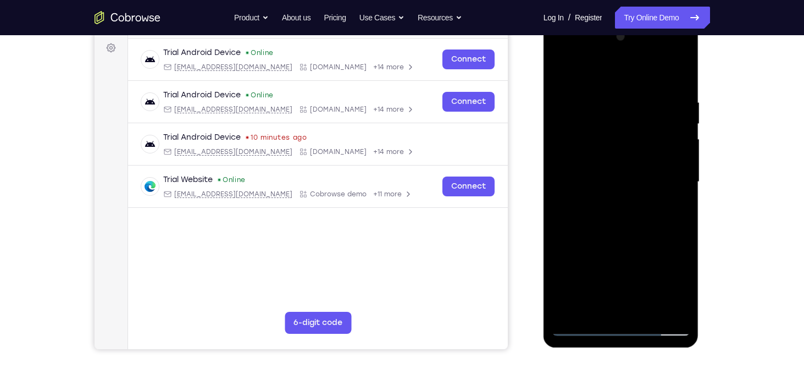
click at [642, 229] on div at bounding box center [621, 182] width 138 height 308
click at [626, 96] on div at bounding box center [621, 182] width 138 height 308
click at [595, 73] on div at bounding box center [621, 182] width 138 height 308
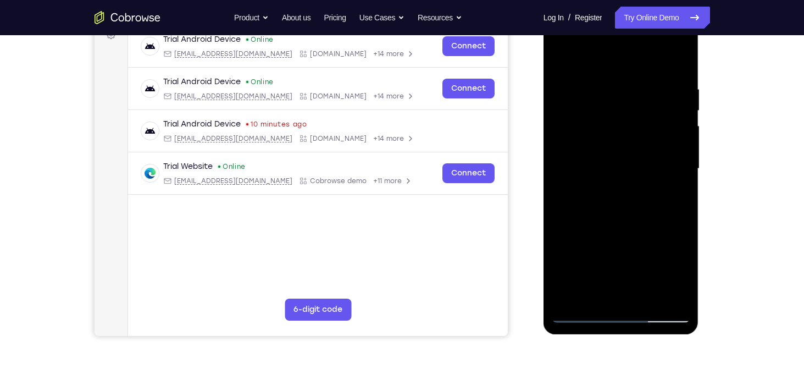
scroll to position [165, 0]
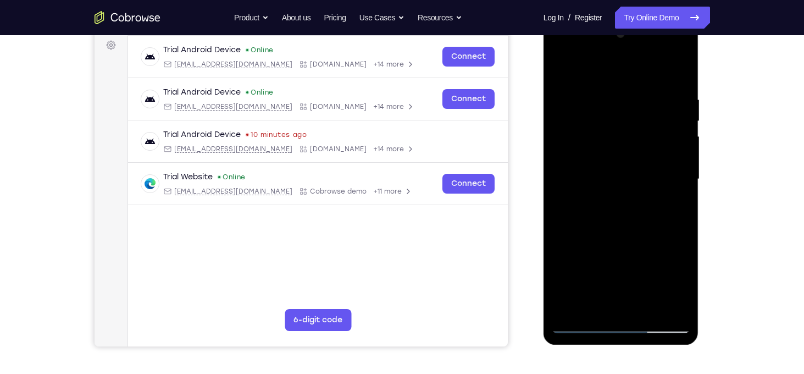
click at [641, 185] on div at bounding box center [621, 179] width 138 height 308
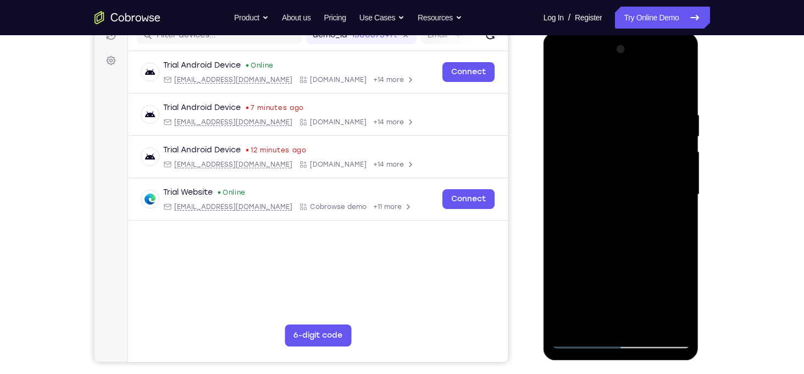
click at [683, 52] on div at bounding box center [621, 195] width 138 height 308
drag, startPoint x: 650, startPoint y: 293, endPoint x: 648, endPoint y: 213, distance: 79.7
click at [648, 213] on div at bounding box center [621, 195] width 138 height 308
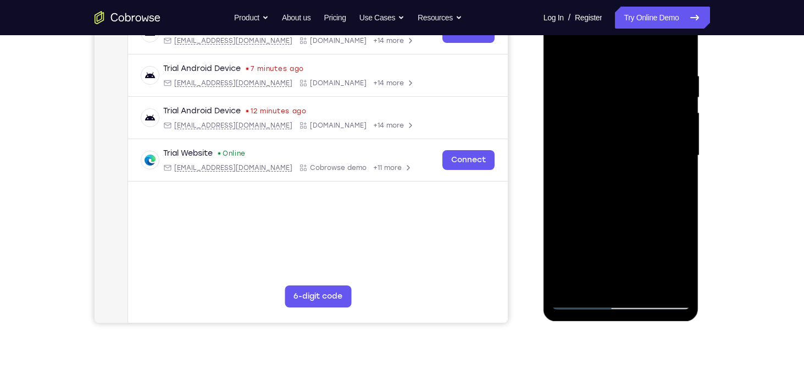
click at [570, 284] on div at bounding box center [621, 156] width 138 height 308
click at [594, 285] on div at bounding box center [621, 156] width 138 height 308
click at [611, 46] on div at bounding box center [621, 156] width 138 height 308
click at [676, 48] on div at bounding box center [621, 156] width 138 height 308
click at [630, 45] on div at bounding box center [621, 156] width 138 height 308
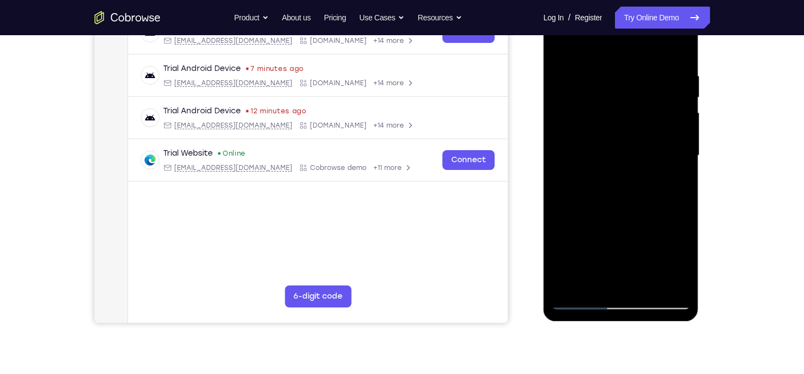
click at [618, 91] on div at bounding box center [621, 156] width 138 height 308
drag, startPoint x: 615, startPoint y: 113, endPoint x: 611, endPoint y: 185, distance: 72.7
click at [611, 185] on div at bounding box center [621, 156] width 138 height 308
click at [581, 87] on div at bounding box center [621, 156] width 138 height 308
click at [573, 84] on div at bounding box center [621, 156] width 138 height 308
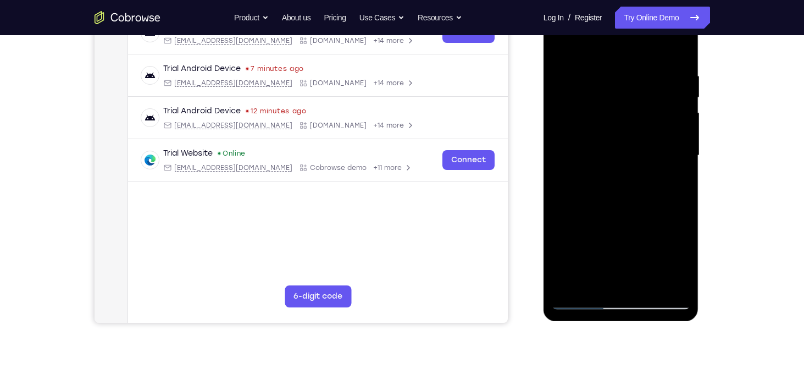
click at [573, 84] on div at bounding box center [621, 156] width 138 height 308
click at [560, 43] on div at bounding box center [621, 156] width 138 height 308
click at [563, 84] on div at bounding box center [621, 156] width 138 height 308
click at [571, 79] on div at bounding box center [621, 156] width 138 height 308
click at [580, 79] on div at bounding box center [621, 156] width 138 height 308
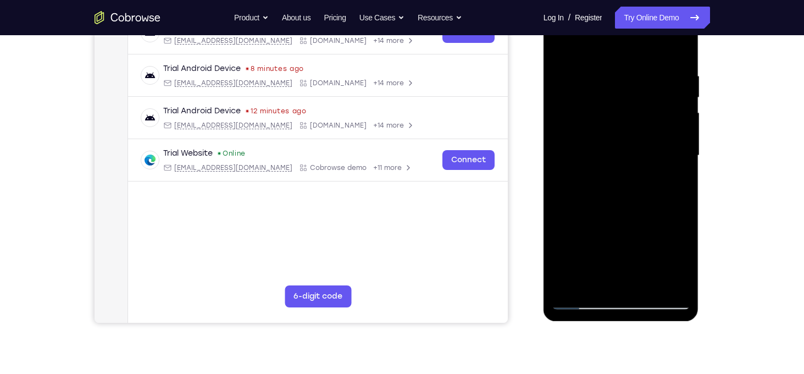
click at [670, 282] on div at bounding box center [621, 156] width 138 height 308
click at [581, 105] on div at bounding box center [621, 156] width 138 height 308
click at [688, 269] on div at bounding box center [621, 156] width 138 height 308
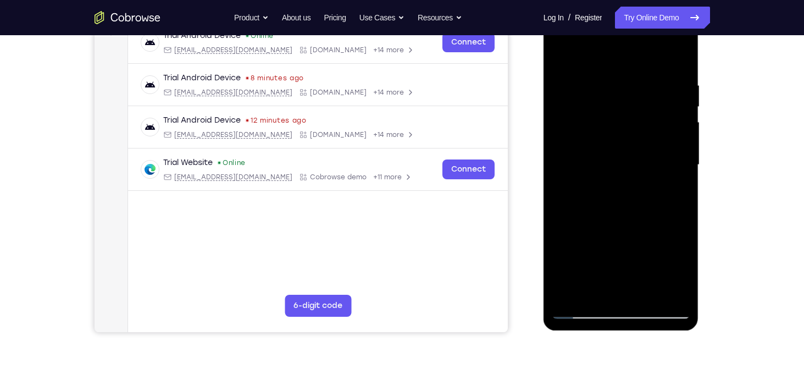
scroll to position [180, 0]
click at [663, 176] on div at bounding box center [621, 164] width 138 height 308
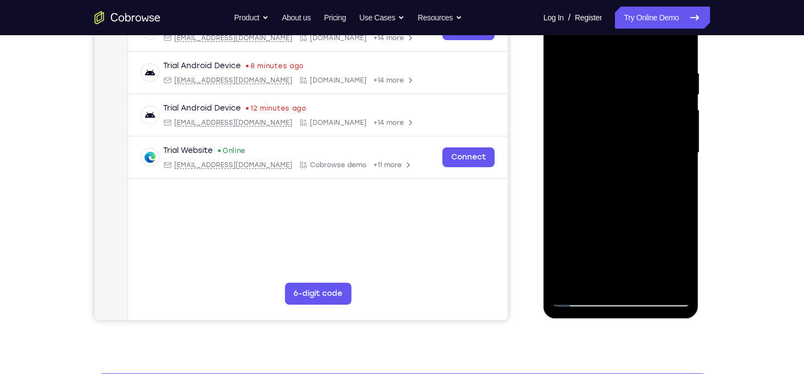
scroll to position [192, 0]
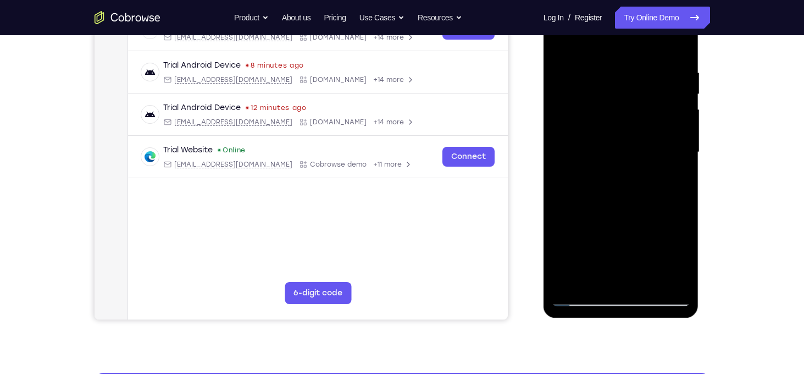
click at [599, 193] on div at bounding box center [621, 152] width 138 height 308
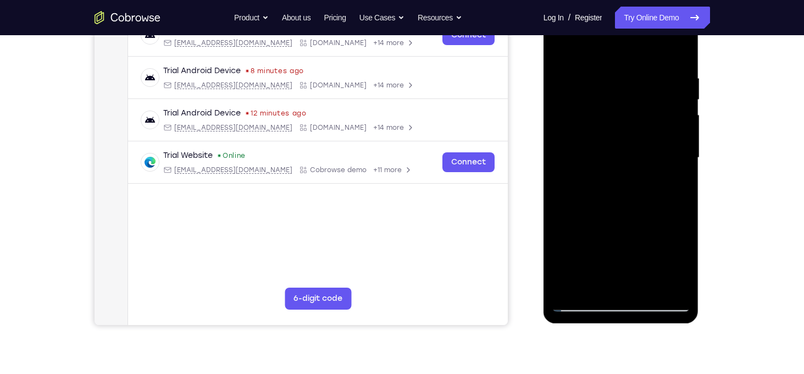
scroll to position [186, 0]
click at [584, 252] on div at bounding box center [621, 158] width 138 height 308
click at [684, 167] on div at bounding box center [621, 158] width 138 height 308
click at [680, 167] on div at bounding box center [621, 158] width 138 height 308
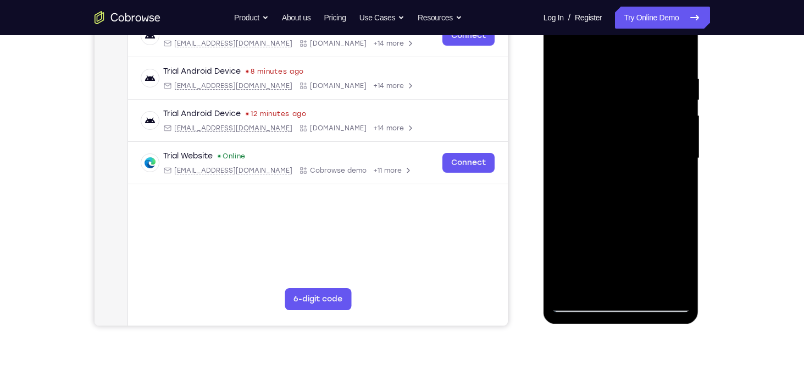
click at [584, 302] on div at bounding box center [621, 158] width 138 height 308
drag, startPoint x: 630, startPoint y: 208, endPoint x: 633, endPoint y: 143, distance: 64.9
click at [633, 143] on div at bounding box center [621, 158] width 138 height 308
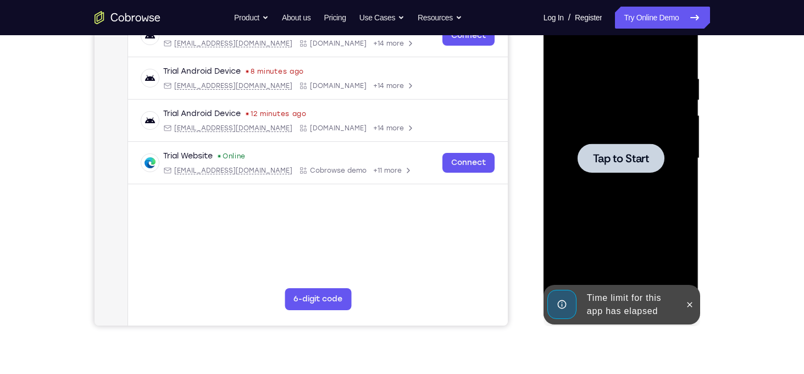
drag, startPoint x: 629, startPoint y: 195, endPoint x: 630, endPoint y: 184, distance: 11.0
click at [630, 184] on div at bounding box center [621, 158] width 138 height 308
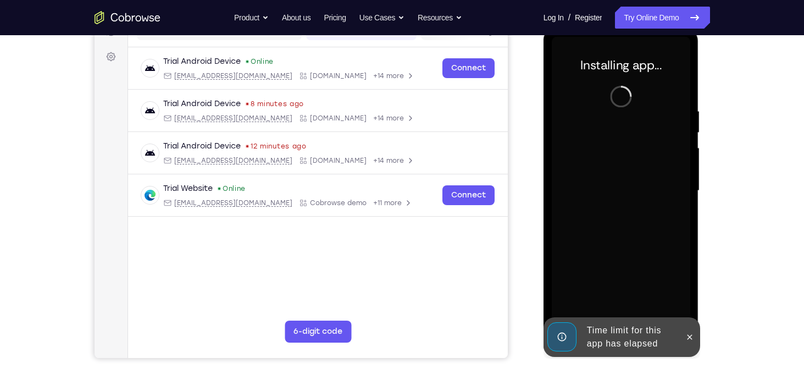
scroll to position [153, 0]
click at [684, 330] on button at bounding box center [690, 338] width 18 height 18
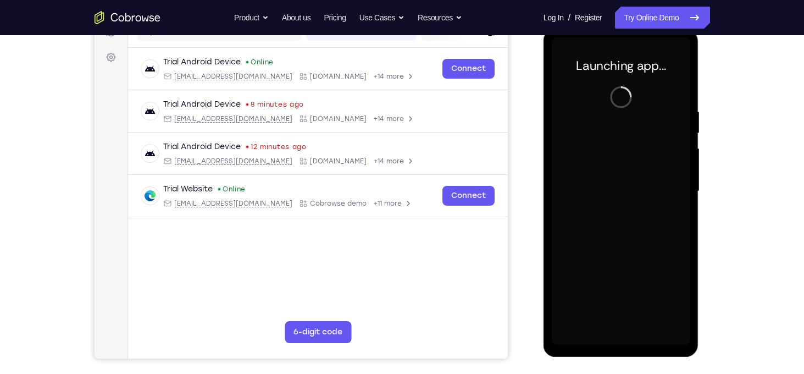
scroll to position [137, 0]
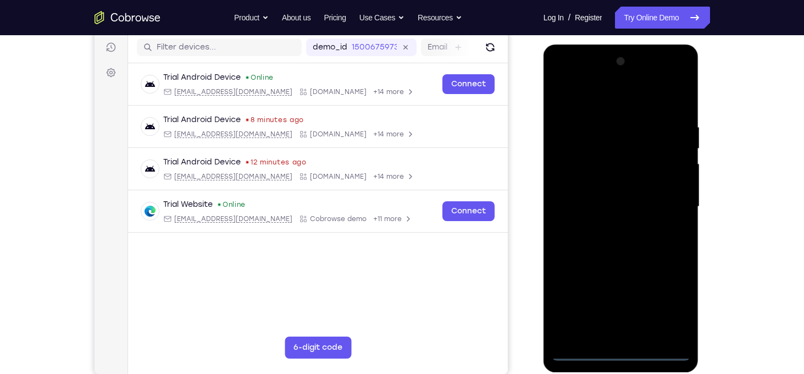
click at [623, 352] on div at bounding box center [621, 207] width 138 height 308
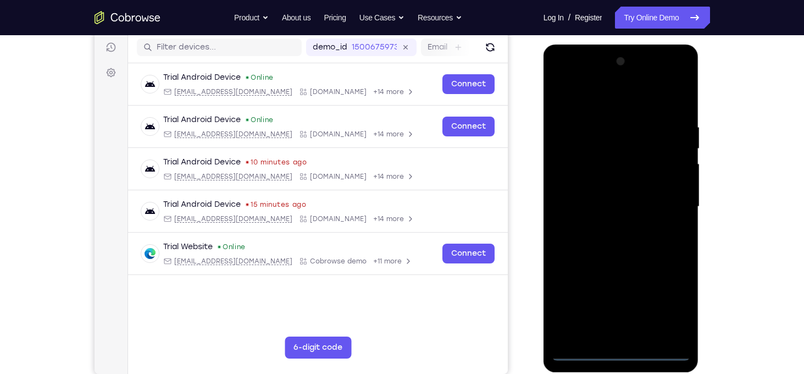
click at [675, 313] on div at bounding box center [621, 207] width 138 height 308
click at [565, 84] on div at bounding box center [621, 207] width 138 height 308
click at [667, 199] on div at bounding box center [621, 207] width 138 height 308
click at [610, 226] on div at bounding box center [621, 207] width 138 height 308
click at [607, 183] on div at bounding box center [621, 207] width 138 height 308
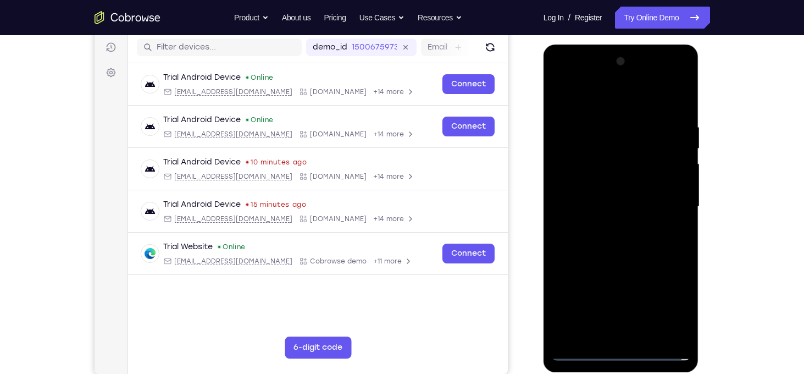
click at [603, 196] on div at bounding box center [621, 207] width 138 height 308
click at [657, 312] on div at bounding box center [621, 207] width 138 height 308
click at [644, 276] on div at bounding box center [621, 207] width 138 height 308
click at [563, 298] on div at bounding box center [621, 207] width 138 height 308
click at [636, 315] on div at bounding box center [621, 207] width 138 height 308
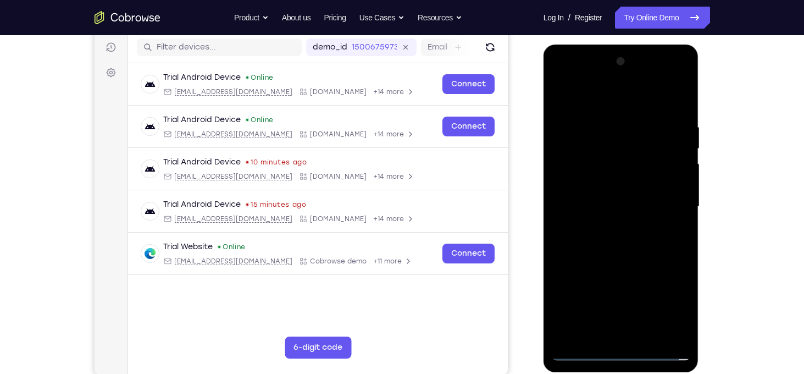
click at [593, 293] on div at bounding box center [621, 207] width 138 height 308
click at [583, 269] on div at bounding box center [621, 207] width 138 height 308
click at [681, 289] on div at bounding box center [621, 207] width 138 height 308
click at [574, 273] on div at bounding box center [621, 207] width 138 height 308
click at [569, 301] on div at bounding box center [621, 207] width 138 height 308
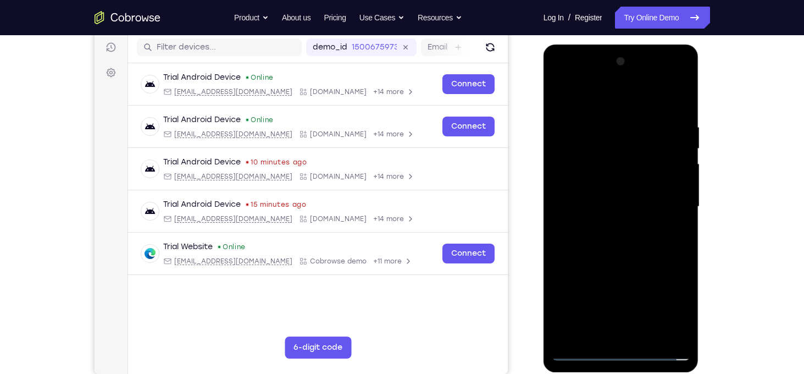
click at [634, 297] on div at bounding box center [621, 207] width 138 height 308
click at [585, 274] on div at bounding box center [621, 207] width 138 height 308
click at [594, 298] on div at bounding box center [621, 207] width 138 height 308
click at [560, 341] on div at bounding box center [621, 207] width 138 height 308
click at [576, 269] on div at bounding box center [621, 207] width 138 height 308
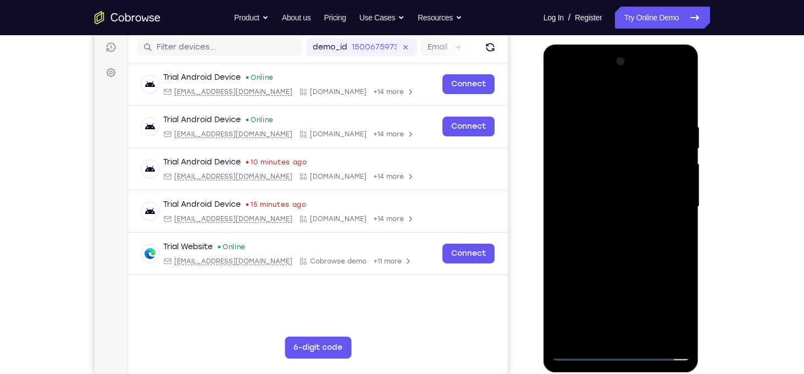
click at [594, 185] on div at bounding box center [621, 207] width 138 height 308
click at [559, 251] on div at bounding box center [621, 207] width 138 height 308
click at [572, 253] on div at bounding box center [621, 207] width 138 height 308
click at [586, 254] on div at bounding box center [621, 207] width 138 height 308
click at [602, 257] on div at bounding box center [621, 207] width 138 height 308
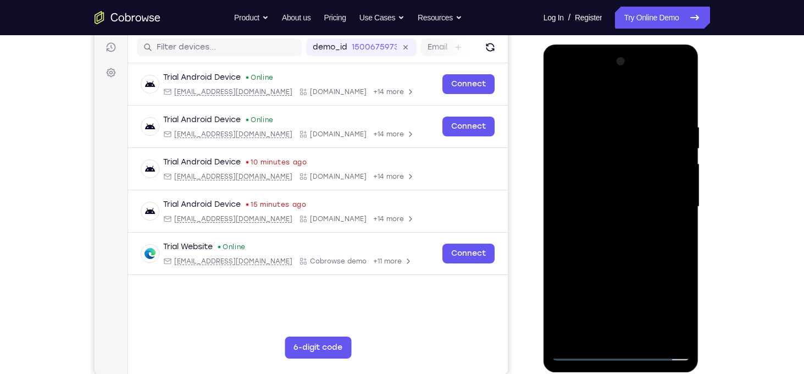
click at [613, 256] on div at bounding box center [621, 207] width 138 height 308
click at [626, 257] on div at bounding box center [621, 207] width 138 height 308
click at [642, 257] on div at bounding box center [621, 207] width 138 height 308
click at [656, 257] on div at bounding box center [621, 207] width 138 height 308
click at [669, 257] on div at bounding box center [621, 207] width 138 height 308
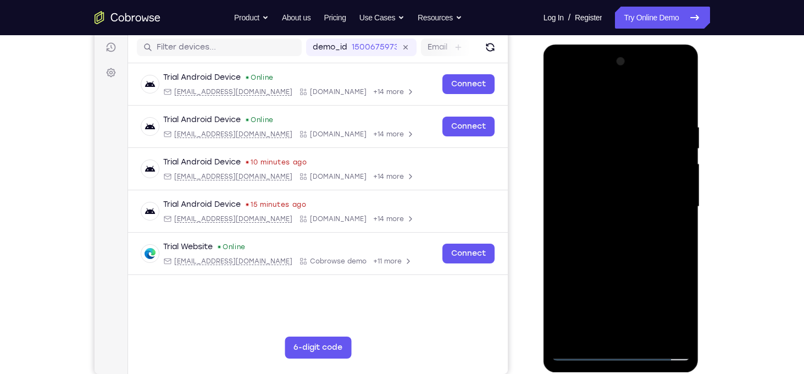
click at [558, 256] on div at bounding box center [621, 207] width 138 height 308
click at [573, 256] on div at bounding box center [621, 207] width 138 height 308
click at [587, 253] on div at bounding box center [621, 207] width 138 height 308
click at [603, 253] on div at bounding box center [621, 207] width 138 height 308
click at [614, 257] on div at bounding box center [621, 207] width 138 height 308
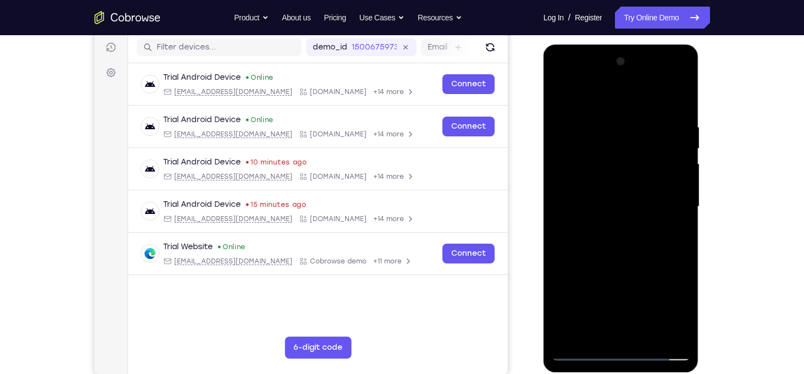
click at [627, 257] on div at bounding box center [621, 207] width 138 height 308
click at [644, 258] on div at bounding box center [621, 207] width 138 height 308
click at [655, 256] on div at bounding box center [621, 207] width 138 height 308
click at [667, 258] on div at bounding box center [621, 207] width 138 height 308
click at [660, 313] on div at bounding box center [621, 207] width 138 height 308
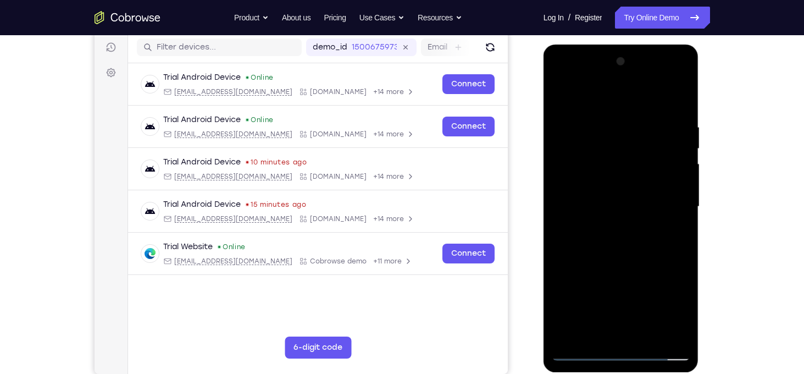
click at [660, 313] on div at bounding box center [621, 207] width 138 height 308
click at [615, 204] on div at bounding box center [621, 207] width 138 height 308
click at [612, 237] on div at bounding box center [621, 207] width 138 height 308
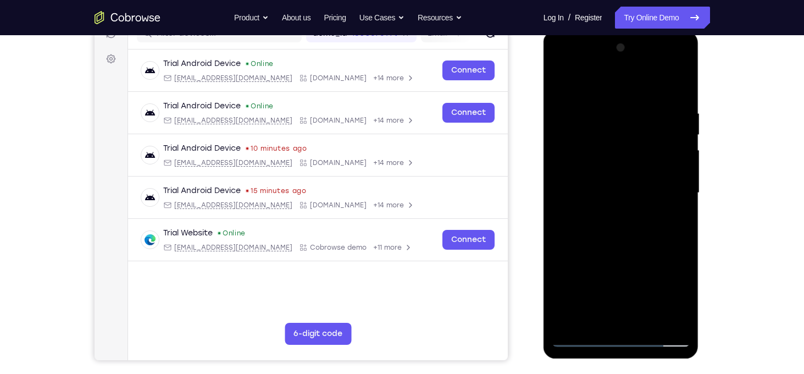
scroll to position [152, 0]
click at [618, 246] on div at bounding box center [621, 192] width 138 height 308
click at [680, 237] on div at bounding box center [621, 192] width 138 height 308
click at [561, 234] on div at bounding box center [621, 192] width 138 height 308
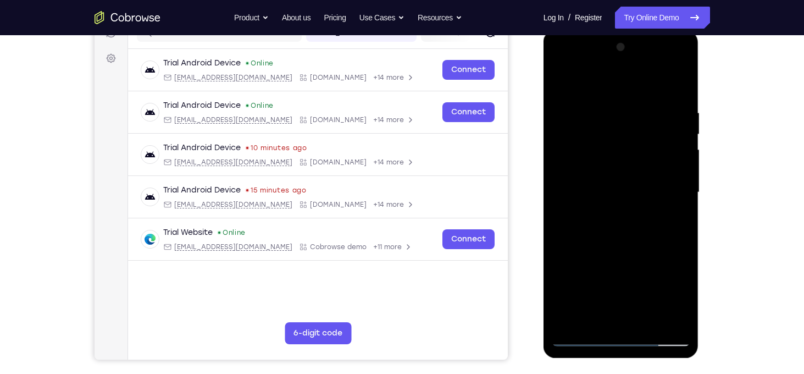
click at [561, 234] on div at bounding box center [621, 192] width 138 height 308
click at [585, 126] on div at bounding box center [621, 192] width 138 height 308
drag, startPoint x: 656, startPoint y: 243, endPoint x: 654, endPoint y: 179, distance: 64.3
click at [654, 179] on div at bounding box center [621, 192] width 138 height 308
drag, startPoint x: 649, startPoint y: 226, endPoint x: 652, endPoint y: 164, distance: 62.7
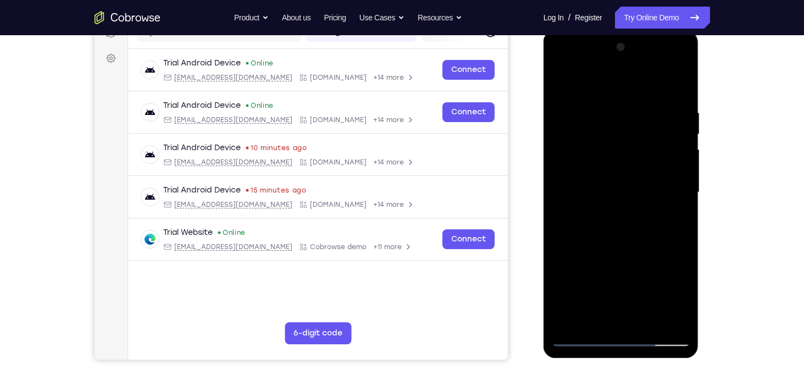
click at [652, 164] on div at bounding box center [621, 192] width 138 height 308
drag, startPoint x: 651, startPoint y: 291, endPoint x: 653, endPoint y: 234, distance: 56.7
click at [653, 234] on div at bounding box center [621, 192] width 138 height 308
drag, startPoint x: 645, startPoint y: 263, endPoint x: 654, endPoint y: 201, distance: 62.8
click at [654, 201] on div at bounding box center [621, 192] width 138 height 308
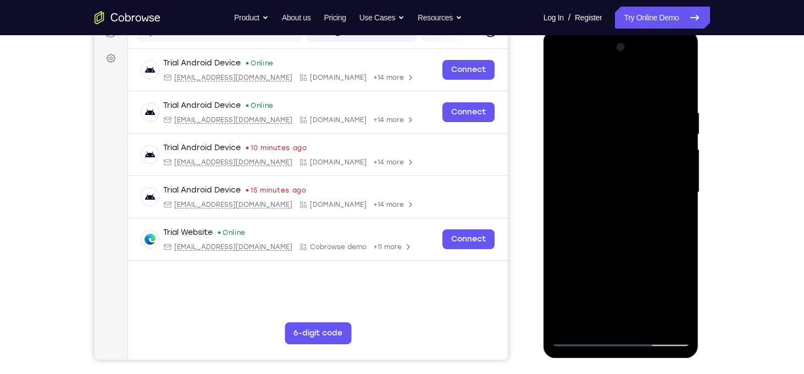
drag, startPoint x: 637, startPoint y: 241, endPoint x: 640, endPoint y: 196, distance: 45.1
click at [640, 196] on div at bounding box center [621, 192] width 138 height 308
drag, startPoint x: 616, startPoint y: 242, endPoint x: 616, endPoint y: 204, distance: 37.9
click at [616, 204] on div at bounding box center [621, 192] width 138 height 308
click at [580, 179] on div at bounding box center [621, 192] width 138 height 308
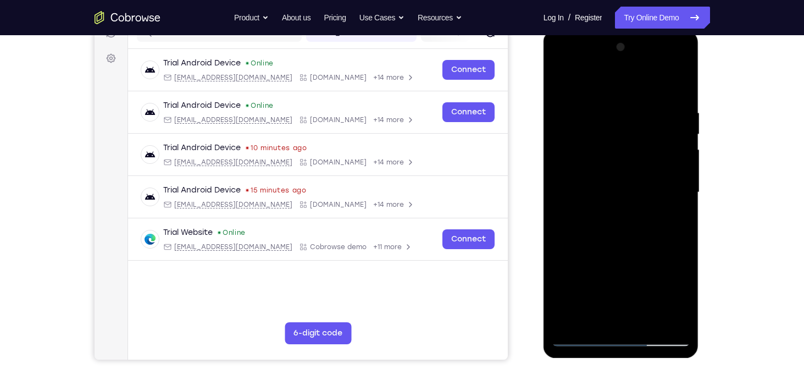
click at [673, 326] on div at bounding box center [621, 192] width 138 height 308
click at [595, 109] on div at bounding box center [621, 192] width 138 height 308
drag, startPoint x: 662, startPoint y: 203, endPoint x: 662, endPoint y: 262, distance: 59.4
click at [662, 262] on div at bounding box center [621, 192] width 138 height 308
click at [683, 311] on div at bounding box center [621, 192] width 138 height 308
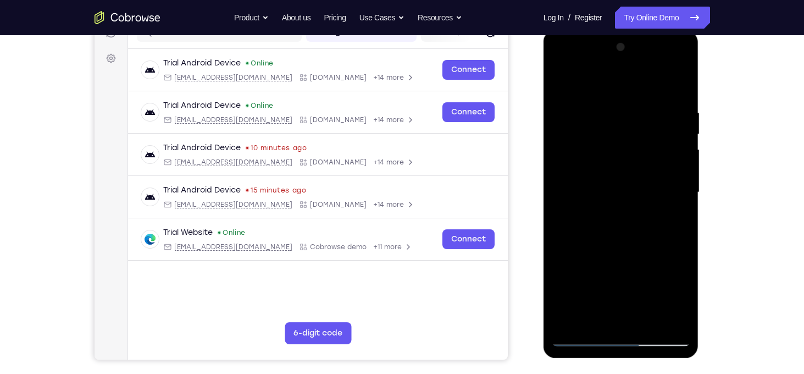
click at [657, 208] on div at bounding box center [621, 192] width 138 height 308
click at [594, 235] on div at bounding box center [621, 192] width 138 height 308
drag, startPoint x: 652, startPoint y: 276, endPoint x: 647, endPoint y: 210, distance: 66.2
click at [647, 210] on div at bounding box center [621, 192] width 138 height 308
drag, startPoint x: 645, startPoint y: 242, endPoint x: 631, endPoint y: 314, distance: 73.7
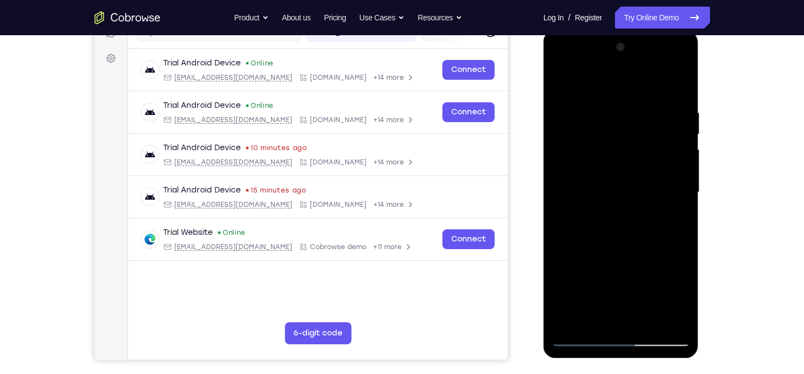
click at [631, 314] on div at bounding box center [621, 192] width 138 height 308
click at [581, 339] on div at bounding box center [621, 192] width 138 height 308
drag, startPoint x: 631, startPoint y: 264, endPoint x: 630, endPoint y: 198, distance: 66.0
click at [630, 198] on div at bounding box center [621, 192] width 138 height 308
drag, startPoint x: 618, startPoint y: 269, endPoint x: 631, endPoint y: 165, distance: 105.2
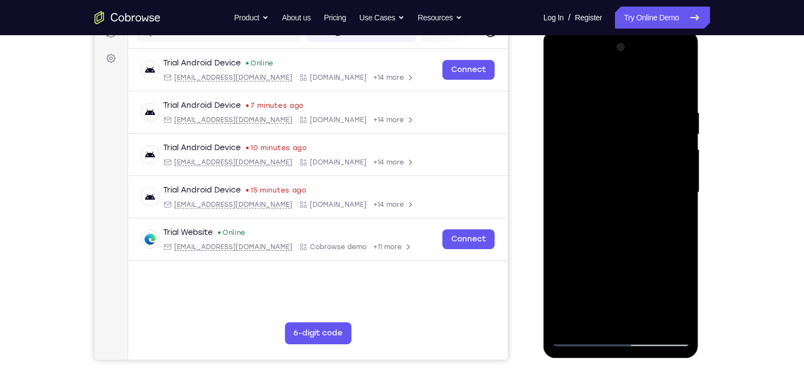
click at [631, 165] on div at bounding box center [621, 192] width 138 height 308
drag, startPoint x: 618, startPoint y: 258, endPoint x: 630, endPoint y: 187, distance: 72.5
click at [630, 187] on div at bounding box center [621, 192] width 138 height 308
drag, startPoint x: 622, startPoint y: 269, endPoint x: 638, endPoint y: 174, distance: 95.9
click at [638, 174] on div at bounding box center [621, 192] width 138 height 308
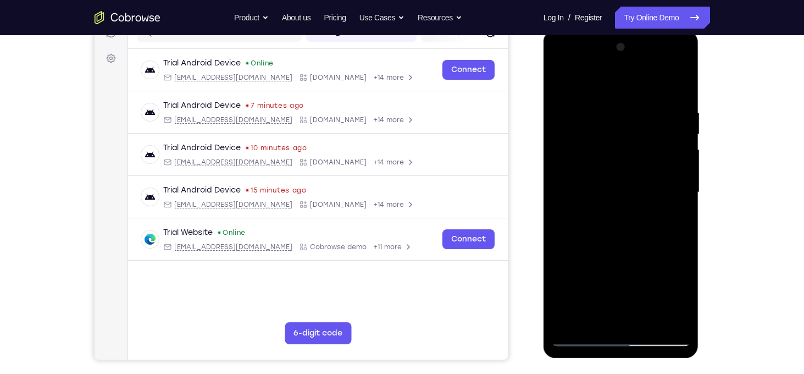
drag, startPoint x: 622, startPoint y: 271, endPoint x: 640, endPoint y: 170, distance: 102.7
click at [640, 170] on div at bounding box center [621, 192] width 138 height 308
drag, startPoint x: 620, startPoint y: 274, endPoint x: 633, endPoint y: 192, distance: 82.8
click at [633, 192] on div at bounding box center [621, 192] width 138 height 308
drag, startPoint x: 631, startPoint y: 242, endPoint x: 651, endPoint y: 158, distance: 86.4
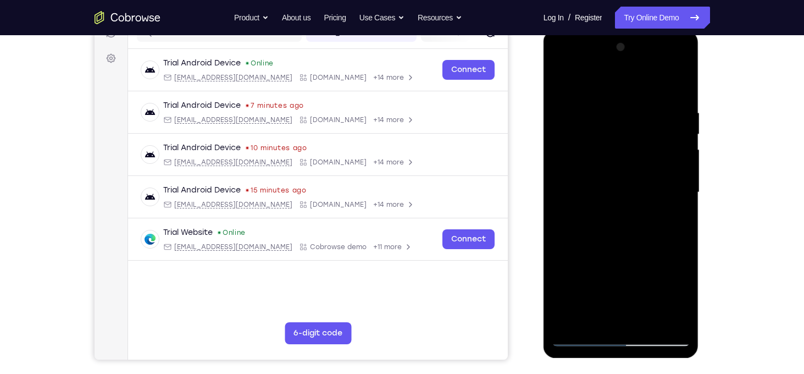
click at [651, 158] on div at bounding box center [621, 192] width 138 height 308
drag, startPoint x: 629, startPoint y: 246, endPoint x: 633, endPoint y: 224, distance: 22.2
click at [633, 224] on div at bounding box center [621, 192] width 138 height 308
drag, startPoint x: 629, startPoint y: 254, endPoint x: 637, endPoint y: 163, distance: 91.6
click at [637, 163] on div at bounding box center [621, 192] width 138 height 308
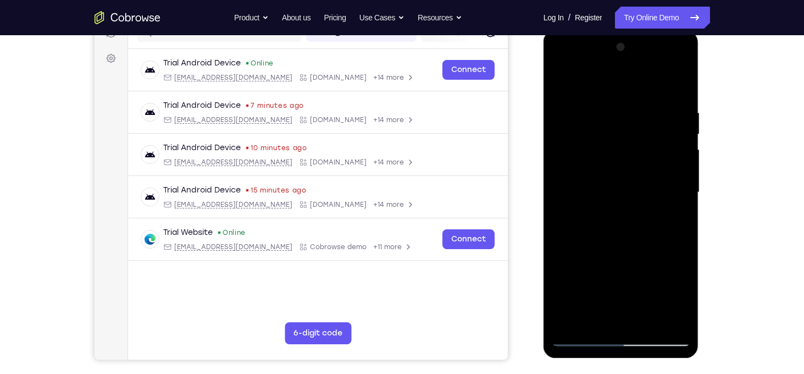
drag, startPoint x: 624, startPoint y: 267, endPoint x: 642, endPoint y: 176, distance: 92.5
click at [642, 176] on div at bounding box center [621, 192] width 138 height 308
drag, startPoint x: 637, startPoint y: 273, endPoint x: 650, endPoint y: 160, distance: 112.8
click at [650, 160] on div at bounding box center [621, 192] width 138 height 308
drag, startPoint x: 625, startPoint y: 260, endPoint x: 648, endPoint y: 129, distance: 133.9
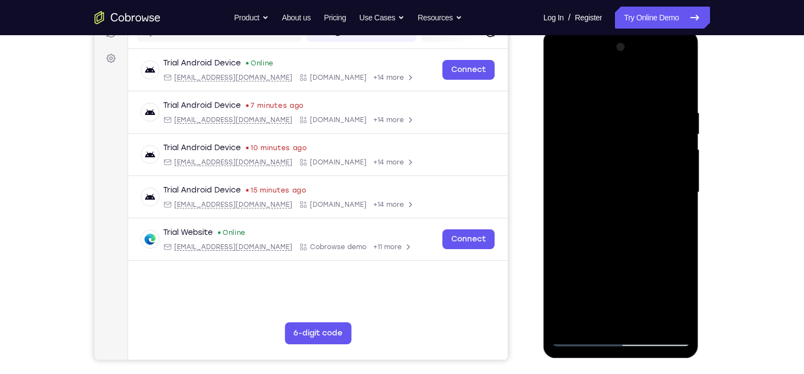
click at [648, 129] on div at bounding box center [621, 192] width 138 height 308
drag, startPoint x: 618, startPoint y: 251, endPoint x: 642, endPoint y: 148, distance: 105.0
click at [642, 148] on div at bounding box center [621, 192] width 138 height 308
drag, startPoint x: 618, startPoint y: 264, endPoint x: 636, endPoint y: 175, distance: 91.0
click at [636, 175] on div at bounding box center [621, 192] width 138 height 308
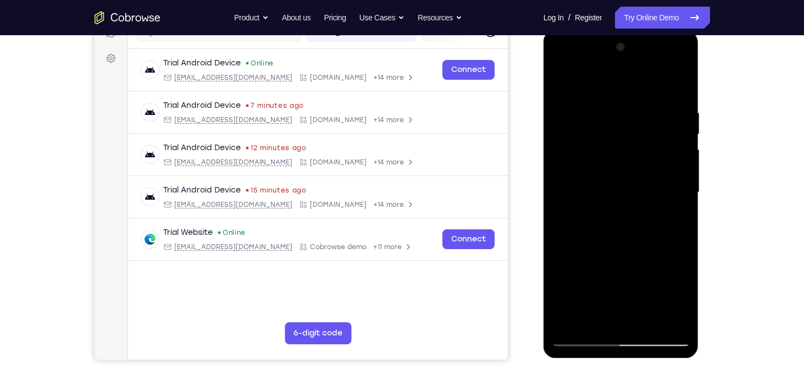
drag, startPoint x: 621, startPoint y: 276, endPoint x: 630, endPoint y: 214, distance: 62.2
click at [630, 214] on div at bounding box center [621, 192] width 138 height 308
drag, startPoint x: 617, startPoint y: 276, endPoint x: 625, endPoint y: 229, distance: 48.0
click at [625, 229] on div at bounding box center [621, 192] width 138 height 308
drag, startPoint x: 628, startPoint y: 256, endPoint x: 632, endPoint y: 214, distance: 42.0
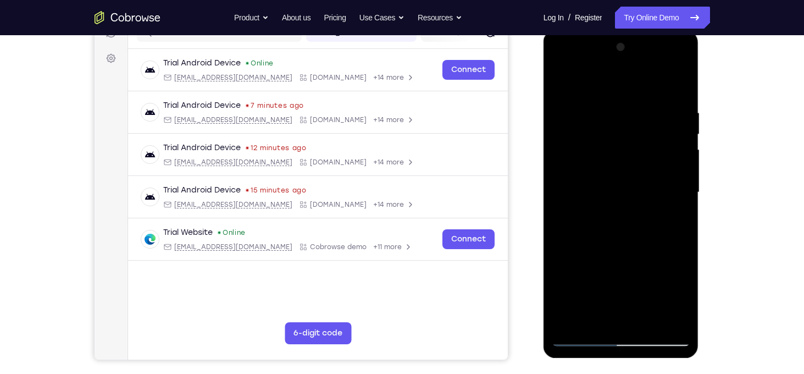
click at [632, 214] on div at bounding box center [621, 192] width 138 height 308
drag, startPoint x: 631, startPoint y: 260, endPoint x: 636, endPoint y: 211, distance: 49.2
click at [636, 211] on div at bounding box center [621, 192] width 138 height 308
drag, startPoint x: 627, startPoint y: 244, endPoint x: 637, endPoint y: 191, distance: 53.7
click at [637, 191] on div at bounding box center [621, 192] width 138 height 308
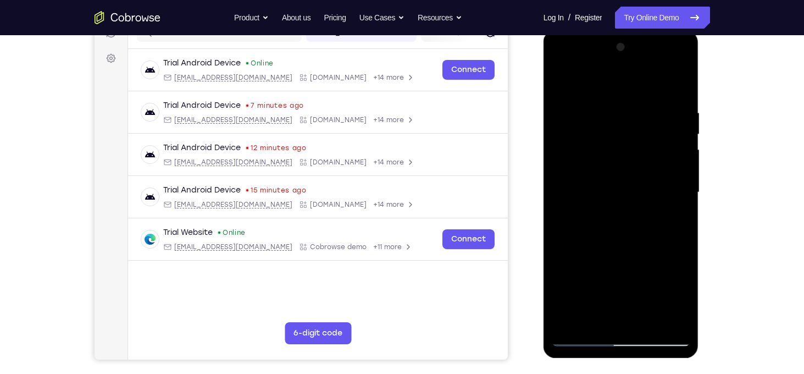
drag, startPoint x: 620, startPoint y: 264, endPoint x: 629, endPoint y: 222, distance: 42.7
click at [629, 222] on div at bounding box center [621, 192] width 138 height 308
drag, startPoint x: 622, startPoint y: 252, endPoint x: 622, endPoint y: 163, distance: 89.0
click at [622, 163] on div at bounding box center [621, 192] width 138 height 308
click at [600, 159] on div at bounding box center [621, 192] width 138 height 308
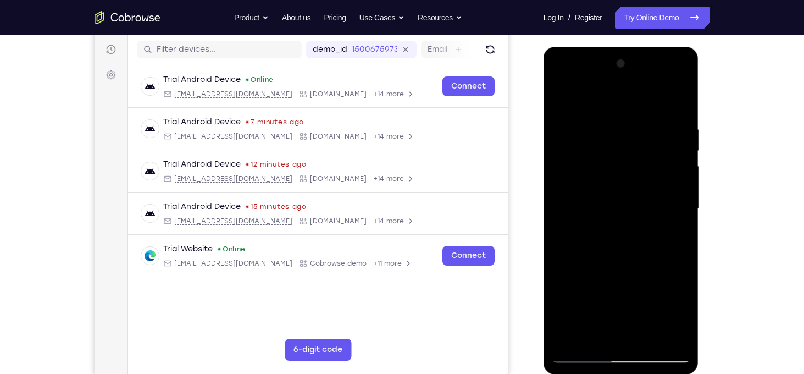
scroll to position [134, 0]
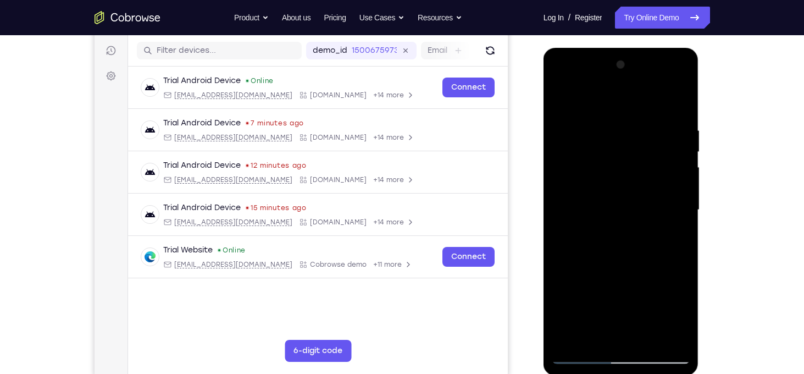
drag, startPoint x: 620, startPoint y: 123, endPoint x: 618, endPoint y: 198, distance: 75.3
click at [618, 198] on div at bounding box center [621, 210] width 138 height 308
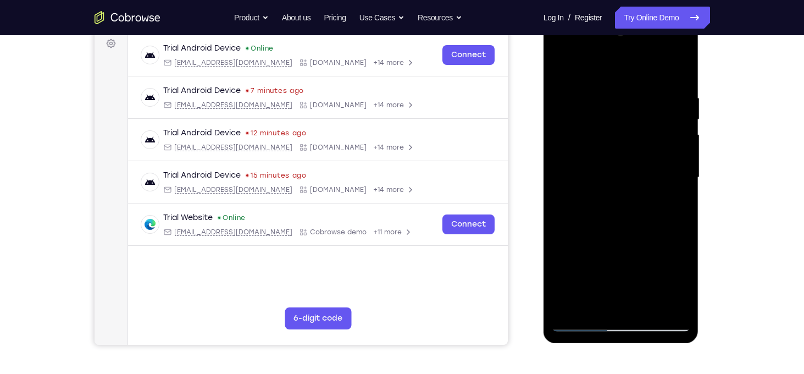
scroll to position [171, 0]
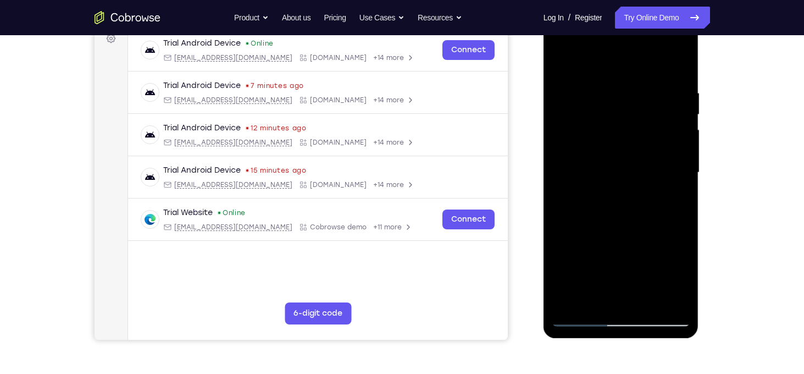
click at [650, 191] on div at bounding box center [621, 173] width 138 height 308
click at [596, 300] on div at bounding box center [621, 173] width 138 height 308
click at [598, 63] on div at bounding box center [621, 173] width 138 height 308
click at [605, 150] on div at bounding box center [621, 173] width 138 height 308
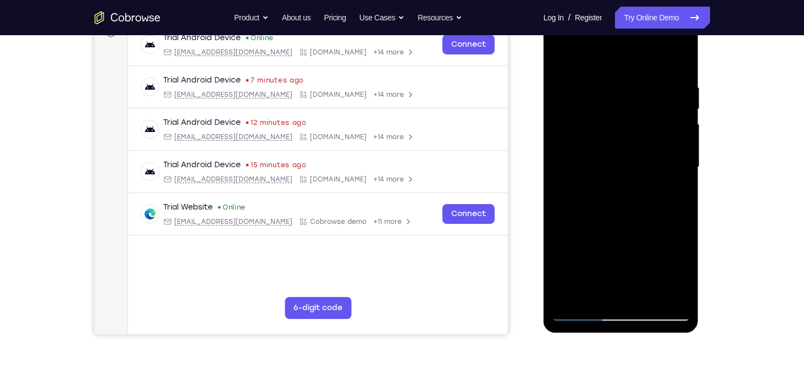
click at [567, 146] on div at bounding box center [621, 167] width 138 height 308
click at [595, 142] on div at bounding box center [621, 167] width 138 height 308
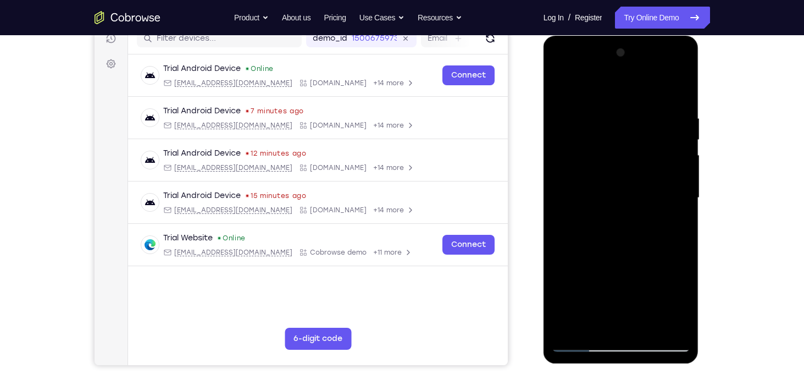
scroll to position [145, 0]
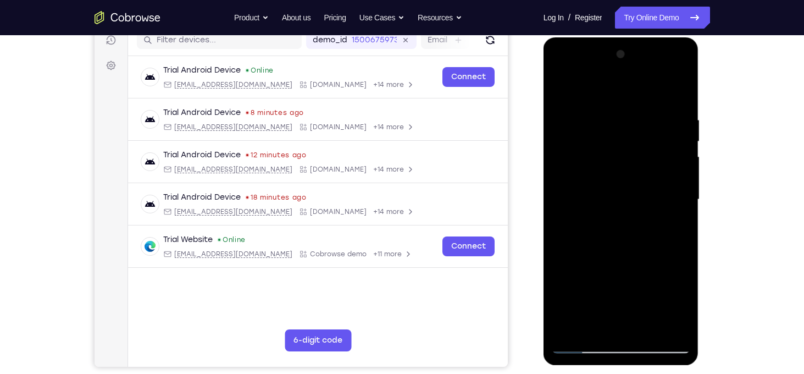
click at [672, 328] on div at bounding box center [621, 200] width 138 height 308
click at [663, 182] on div at bounding box center [621, 200] width 138 height 308
drag, startPoint x: 613, startPoint y: 229, endPoint x: 614, endPoint y: 134, distance: 94.5
click at [614, 134] on div at bounding box center [621, 200] width 138 height 308
click at [597, 229] on div at bounding box center [621, 200] width 138 height 308
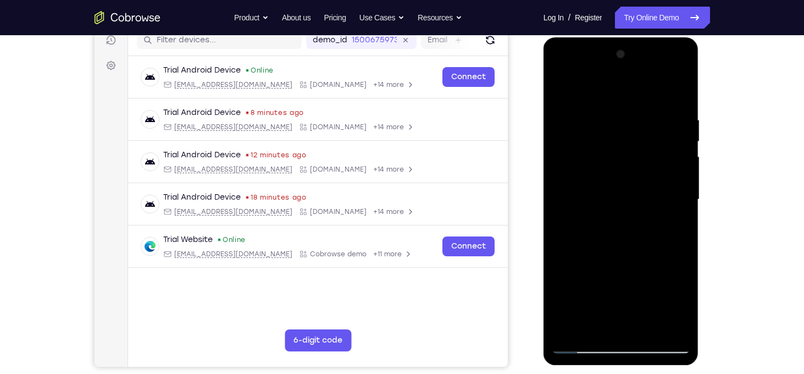
drag, startPoint x: 668, startPoint y: 251, endPoint x: 664, endPoint y: 308, distance: 57.3
click at [664, 308] on div at bounding box center [621, 200] width 138 height 308
drag, startPoint x: 657, startPoint y: 291, endPoint x: 660, endPoint y: 235, distance: 56.1
click at [660, 235] on div at bounding box center [621, 200] width 138 height 308
drag, startPoint x: 651, startPoint y: 266, endPoint x: 662, endPoint y: 190, distance: 77.3
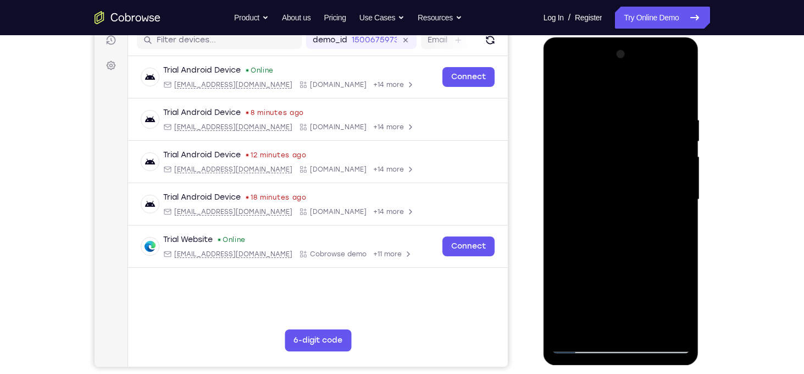
click at [662, 190] on div at bounding box center [621, 200] width 138 height 308
drag, startPoint x: 658, startPoint y: 197, endPoint x: 667, endPoint y: 147, distance: 50.8
click at [667, 147] on div at bounding box center [621, 200] width 138 height 308
drag, startPoint x: 652, startPoint y: 220, endPoint x: 660, endPoint y: 92, distance: 127.7
click at [660, 92] on div at bounding box center [621, 200] width 138 height 308
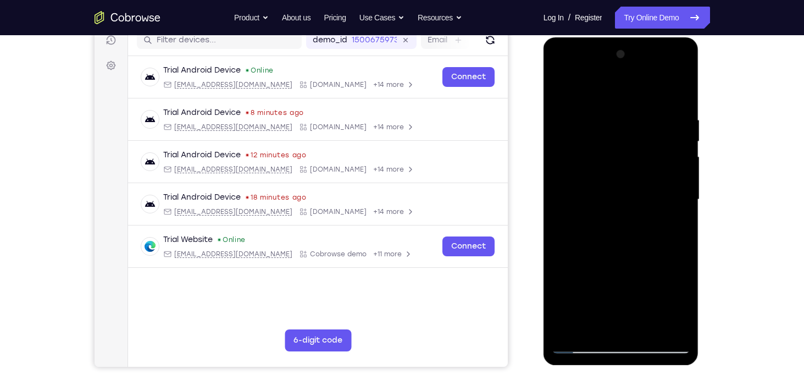
drag, startPoint x: 642, startPoint y: 202, endPoint x: 634, endPoint y: 324, distance: 122.2
click at [634, 324] on div at bounding box center [621, 200] width 138 height 308
drag, startPoint x: 646, startPoint y: 195, endPoint x: 633, endPoint y: 339, distance: 144.0
click at [633, 339] on div at bounding box center [621, 200] width 138 height 308
drag, startPoint x: 647, startPoint y: 212, endPoint x: 633, endPoint y: 321, distance: 110.3
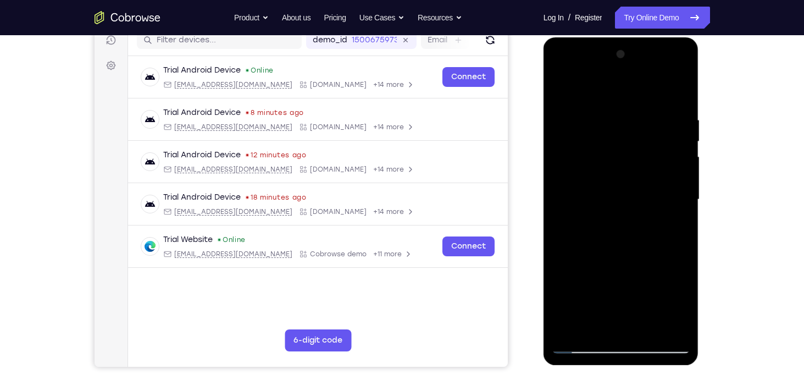
click at [633, 321] on div at bounding box center [621, 200] width 138 height 308
click at [673, 330] on div at bounding box center [621, 200] width 138 height 308
click at [592, 142] on div at bounding box center [621, 200] width 138 height 308
drag, startPoint x: 632, startPoint y: 154, endPoint x: 630, endPoint y: 202, distance: 47.8
click at [630, 202] on div at bounding box center [621, 200] width 138 height 308
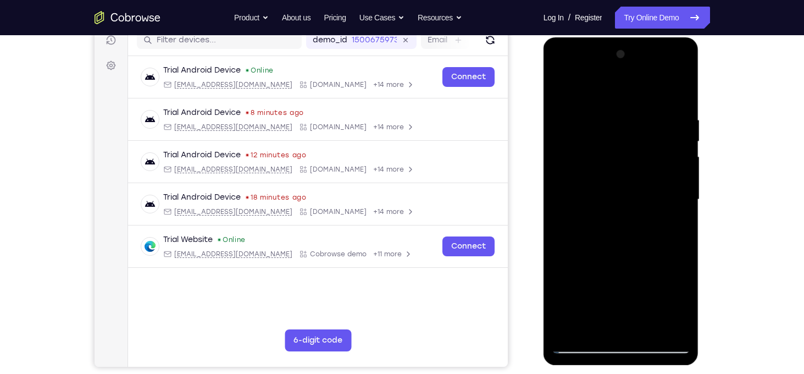
drag, startPoint x: 656, startPoint y: 178, endPoint x: 649, endPoint y: 207, distance: 29.3
click at [649, 207] on div at bounding box center [621, 200] width 138 height 308
click at [563, 329] on div at bounding box center [621, 200] width 138 height 308
click at [648, 328] on div at bounding box center [621, 200] width 138 height 308
click at [626, 251] on div at bounding box center [621, 200] width 138 height 308
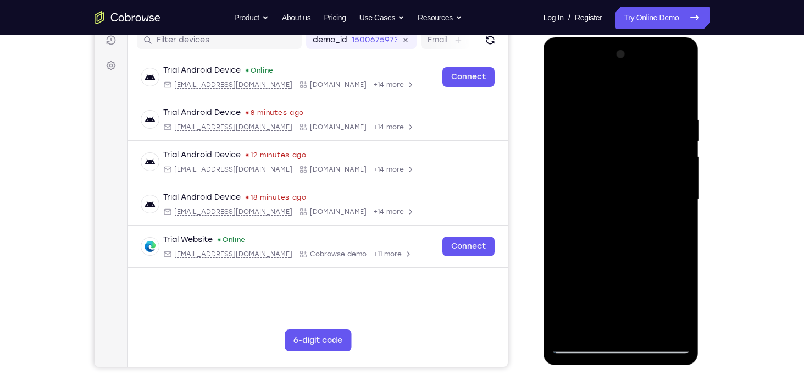
drag, startPoint x: 623, startPoint y: 270, endPoint x: 625, endPoint y: 157, distance: 113.8
click at [625, 157] on div at bounding box center [621, 200] width 138 height 308
drag, startPoint x: 618, startPoint y: 260, endPoint x: 629, endPoint y: 176, distance: 85.3
click at [629, 176] on div at bounding box center [621, 200] width 138 height 308
click at [624, 102] on div at bounding box center [621, 200] width 138 height 308
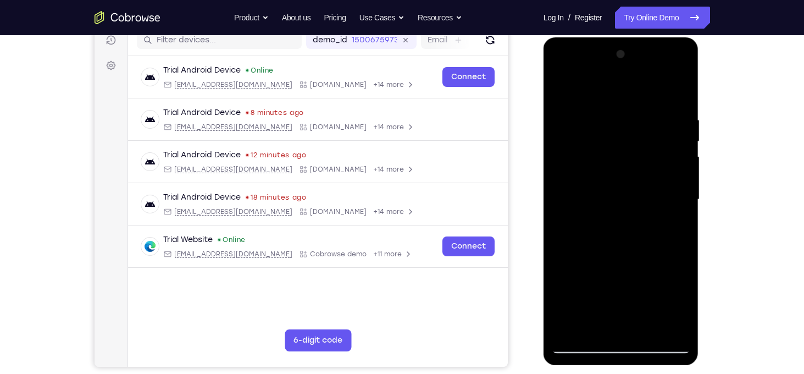
click at [663, 309] on div at bounding box center [621, 200] width 138 height 308
click at [564, 284] on div at bounding box center [621, 200] width 138 height 308
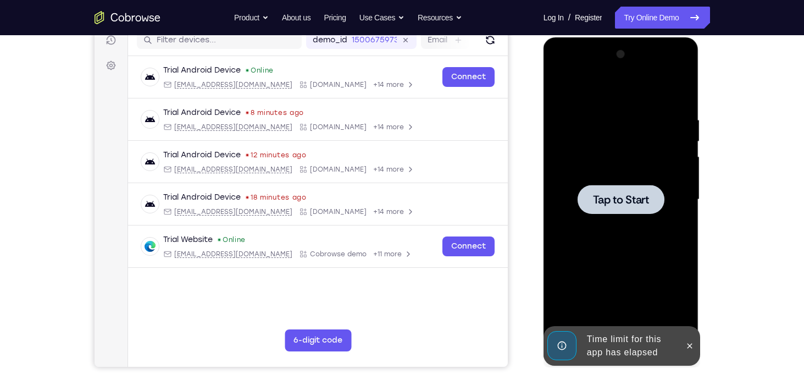
click at [651, 270] on div at bounding box center [621, 200] width 138 height 308
click at [691, 345] on icon at bounding box center [689, 345] width 9 height 9
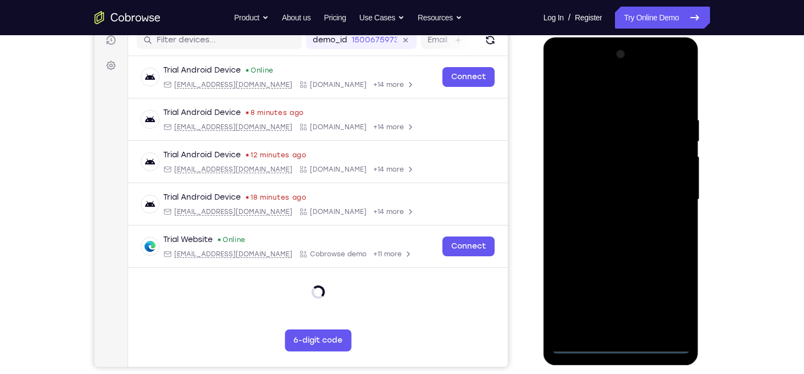
click at [625, 342] on div at bounding box center [621, 200] width 138 height 308
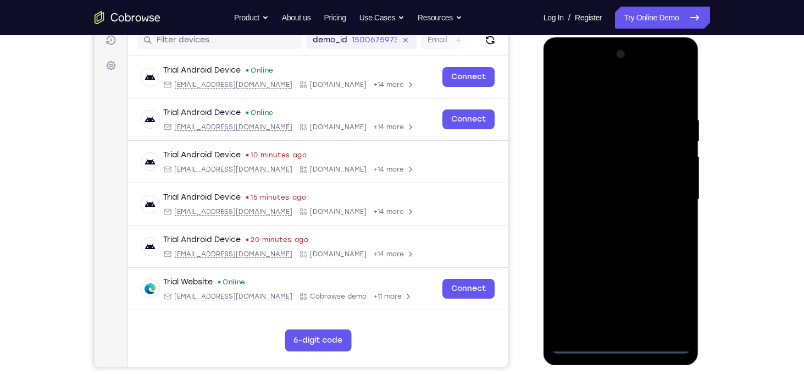
click at [658, 293] on div at bounding box center [621, 200] width 138 height 308
click at [666, 296] on div at bounding box center [621, 200] width 138 height 308
click at [595, 82] on div at bounding box center [621, 200] width 138 height 308
click at [595, 92] on div at bounding box center [621, 200] width 138 height 308
click at [664, 196] on div at bounding box center [621, 200] width 138 height 308
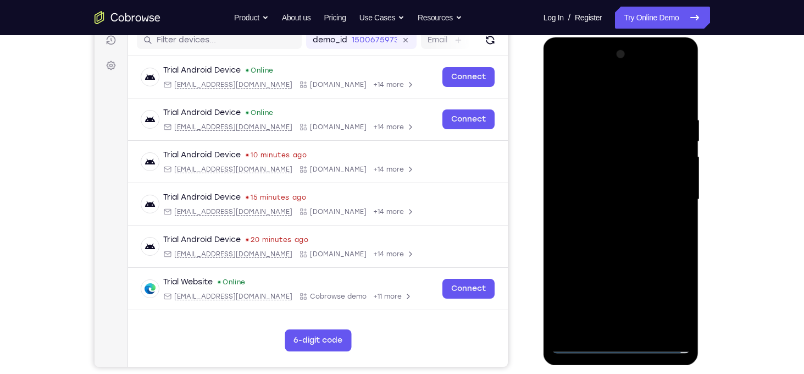
click at [608, 217] on div at bounding box center [621, 200] width 138 height 308
click at [601, 192] on div at bounding box center [621, 200] width 138 height 308
click at [667, 308] on div at bounding box center [621, 200] width 138 height 308
click at [636, 268] on div at bounding box center [621, 200] width 138 height 308
click at [684, 307] on div at bounding box center [621, 200] width 138 height 308
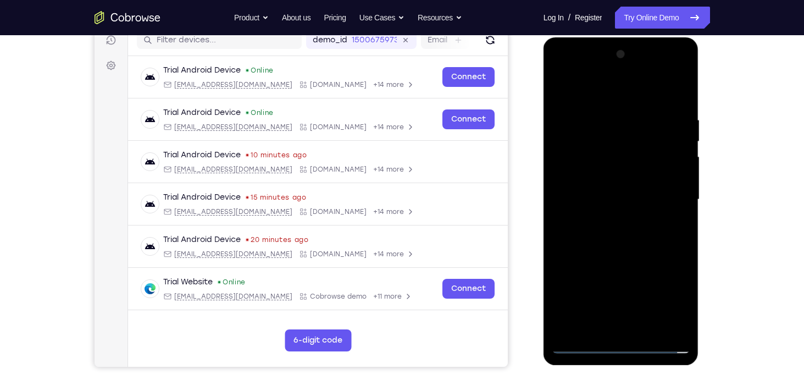
click at [646, 269] on div at bounding box center [621, 200] width 138 height 308
click at [561, 289] on div at bounding box center [621, 200] width 138 height 308
click at [634, 308] on div at bounding box center [621, 200] width 138 height 308
click at [595, 290] on div at bounding box center [621, 200] width 138 height 308
click at [585, 266] on div at bounding box center [621, 200] width 138 height 308
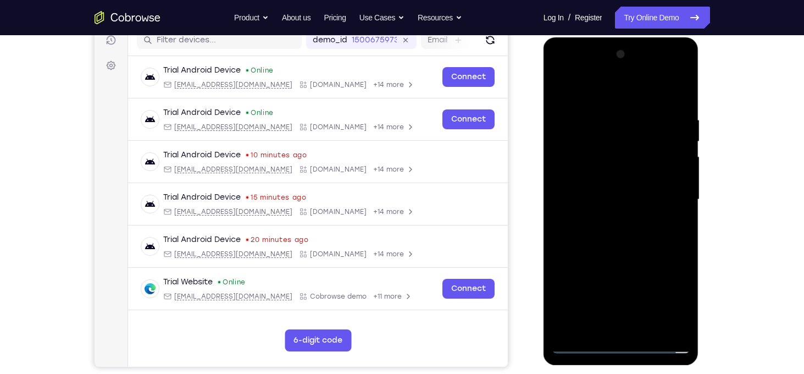
click at [678, 281] on div at bounding box center [621, 200] width 138 height 308
click at [572, 270] on div at bounding box center [621, 200] width 138 height 308
click at [568, 286] on div at bounding box center [621, 200] width 138 height 308
drag, startPoint x: 636, startPoint y: 288, endPoint x: 587, endPoint y: 268, distance: 52.2
click at [587, 268] on div at bounding box center [621, 200] width 138 height 308
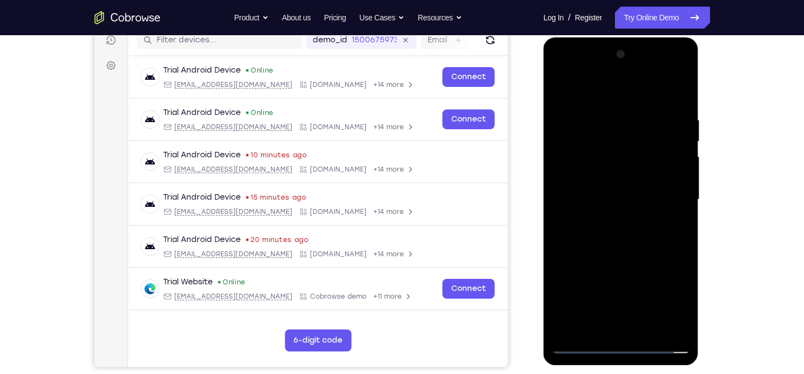
click at [587, 268] on div at bounding box center [621, 200] width 138 height 308
click at [674, 306] on div at bounding box center [621, 200] width 138 height 308
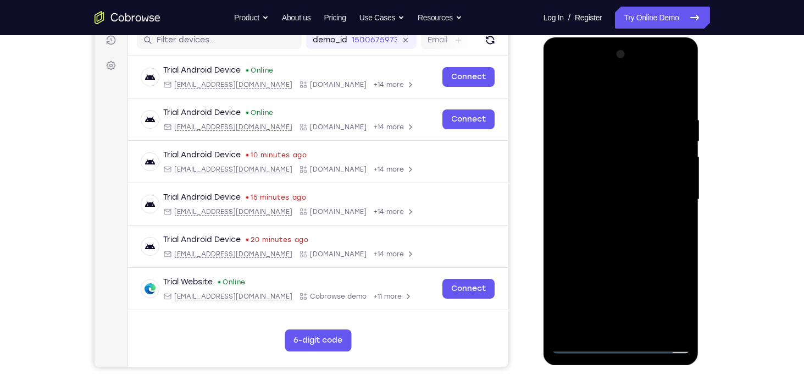
click at [674, 306] on div at bounding box center [621, 200] width 138 height 308
click at [633, 285] on div at bounding box center [621, 200] width 138 height 308
click at [585, 265] on div at bounding box center [621, 200] width 138 height 308
click at [590, 285] on div at bounding box center [621, 200] width 138 height 308
click at [566, 325] on div at bounding box center [621, 200] width 138 height 308
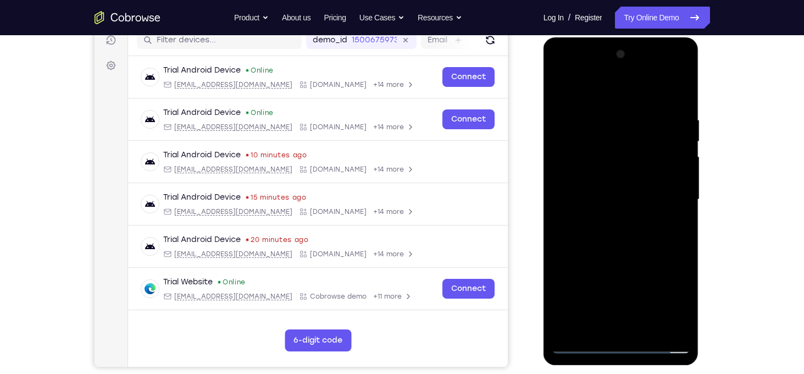
click at [573, 262] on div at bounding box center [621, 200] width 138 height 308
click at [588, 174] on div at bounding box center [621, 200] width 138 height 308
drag, startPoint x: 560, startPoint y: 246, endPoint x: 572, endPoint y: 246, distance: 12.1
click at [572, 246] on div at bounding box center [621, 200] width 138 height 308
drag, startPoint x: 572, startPoint y: 246, endPoint x: 585, endPoint y: 249, distance: 13.6
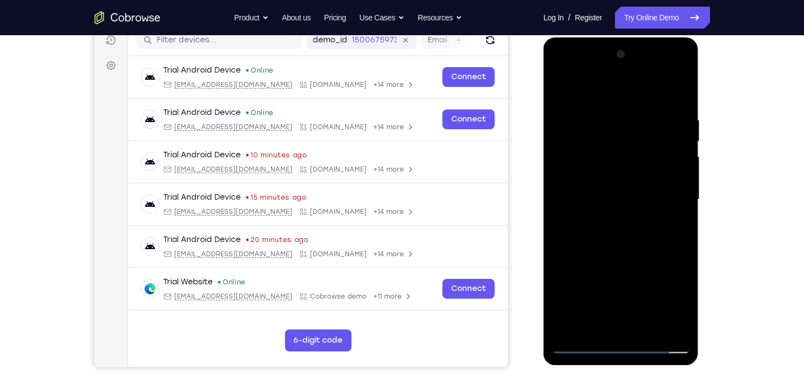
click at [585, 249] on div at bounding box center [621, 200] width 138 height 308
drag, startPoint x: 585, startPoint y: 249, endPoint x: 596, endPoint y: 251, distance: 10.5
click at [596, 251] on div at bounding box center [621, 200] width 138 height 308
click at [605, 251] on div at bounding box center [621, 200] width 138 height 308
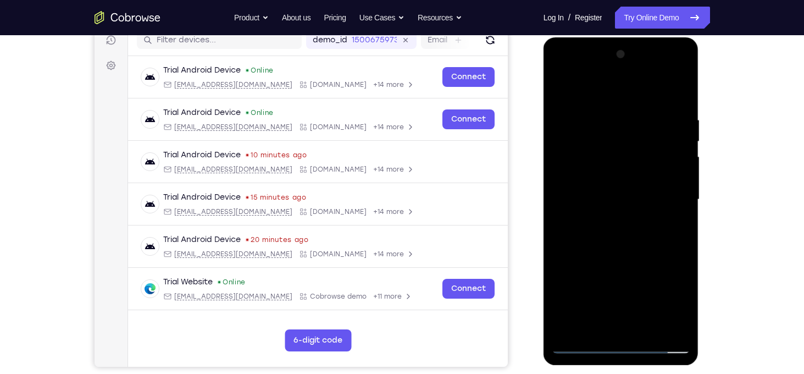
click at [678, 302] on div at bounding box center [621, 200] width 138 height 308
click at [618, 246] on div at bounding box center [621, 200] width 138 height 308
drag, startPoint x: 626, startPoint y: 250, endPoint x: 645, endPoint y: 250, distance: 18.7
click at [645, 250] on div at bounding box center [621, 200] width 138 height 308
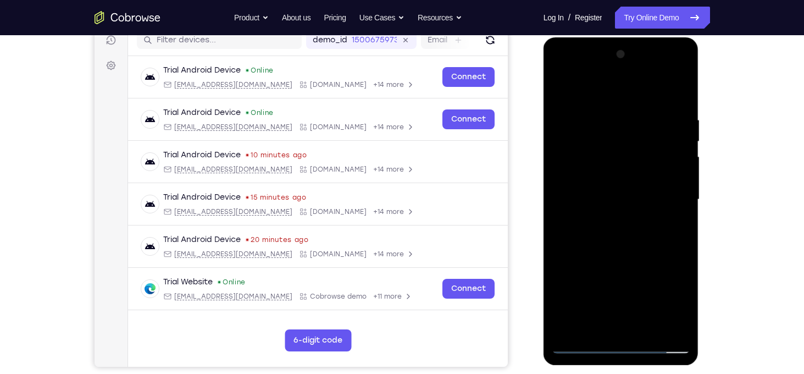
click at [657, 251] on div at bounding box center [621, 200] width 138 height 308
click at [670, 250] on div at bounding box center [621, 200] width 138 height 308
click at [563, 250] on div at bounding box center [621, 200] width 138 height 308
click at [574, 250] on div at bounding box center [621, 200] width 138 height 308
click at [585, 251] on div at bounding box center [621, 200] width 138 height 308
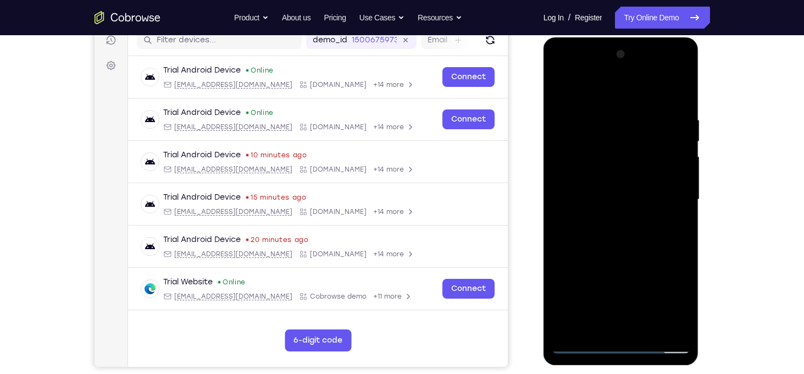
click at [607, 249] on div at bounding box center [621, 200] width 138 height 308
click at [619, 249] on div at bounding box center [621, 200] width 138 height 308
click at [628, 249] on div at bounding box center [621, 200] width 138 height 308
click at [643, 251] on div at bounding box center [621, 200] width 138 height 308
click at [658, 251] on div at bounding box center [621, 200] width 138 height 308
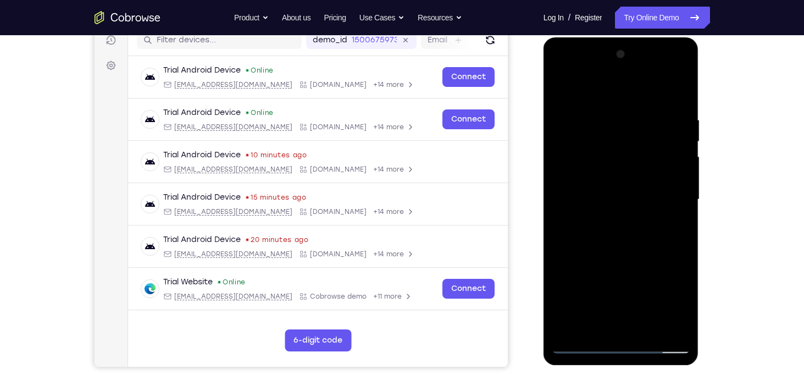
click at [674, 249] on div at bounding box center [621, 200] width 138 height 308
click at [659, 308] on div at bounding box center [621, 200] width 138 height 308
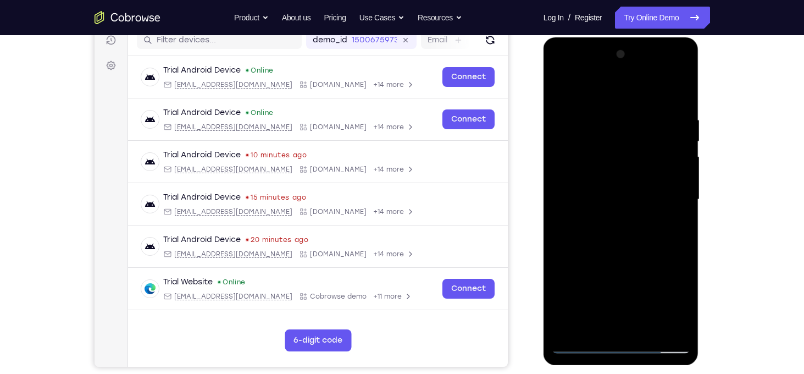
click at [603, 195] on div at bounding box center [621, 200] width 138 height 308
click at [604, 235] on div at bounding box center [621, 200] width 138 height 308
click at [653, 248] on div at bounding box center [621, 200] width 138 height 308
drag, startPoint x: 658, startPoint y: 270, endPoint x: 659, endPoint y: 211, distance: 59.4
click at [659, 211] on div at bounding box center [621, 200] width 138 height 308
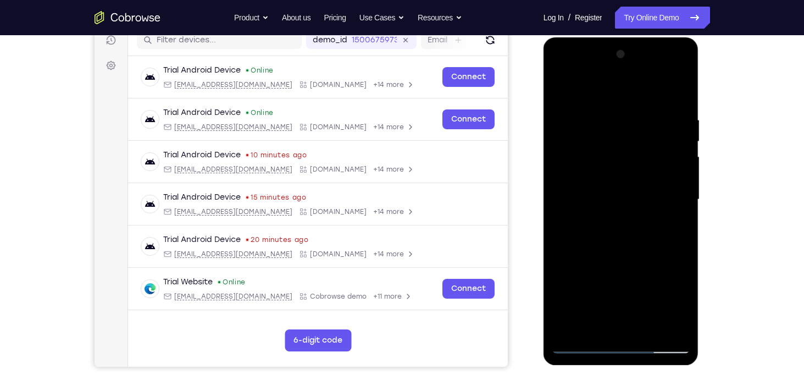
click at [683, 179] on div at bounding box center [621, 200] width 138 height 308
click at [681, 189] on div at bounding box center [621, 200] width 138 height 308
click at [684, 185] on div at bounding box center [621, 200] width 138 height 308
drag, startPoint x: 663, startPoint y: 236, endPoint x: 669, endPoint y: 85, distance: 151.3
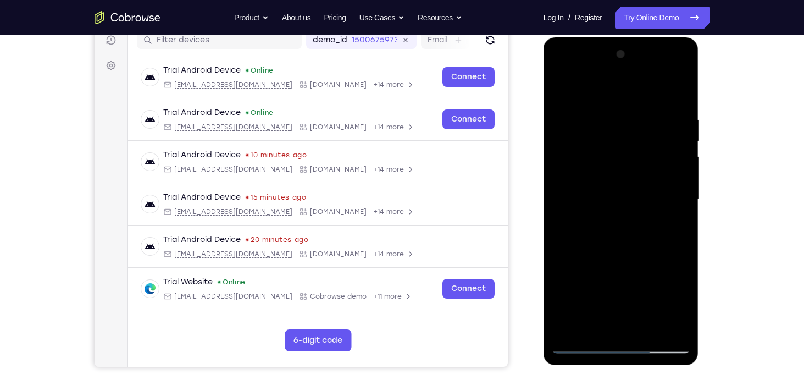
click at [669, 85] on div at bounding box center [621, 200] width 138 height 308
drag, startPoint x: 657, startPoint y: 216, endPoint x: 665, endPoint y: 84, distance: 132.7
click at [665, 84] on div at bounding box center [621, 200] width 138 height 308
drag, startPoint x: 665, startPoint y: 249, endPoint x: 679, endPoint y: 116, distance: 134.2
click at [679, 116] on div at bounding box center [621, 200] width 138 height 308
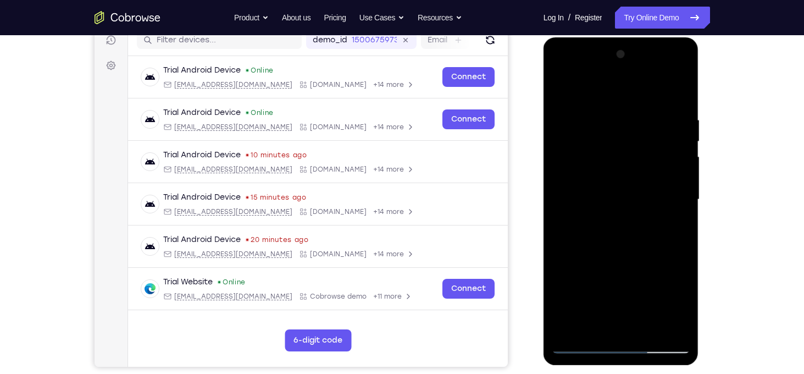
click at [674, 330] on div at bounding box center [621, 200] width 138 height 308
drag, startPoint x: 597, startPoint y: 158, endPoint x: 609, endPoint y: 215, distance: 58.4
click at [609, 215] on div at bounding box center [621, 200] width 138 height 308
click at [623, 188] on div at bounding box center [621, 200] width 138 height 308
drag, startPoint x: 626, startPoint y: 241, endPoint x: 628, endPoint y: 233, distance: 8.4
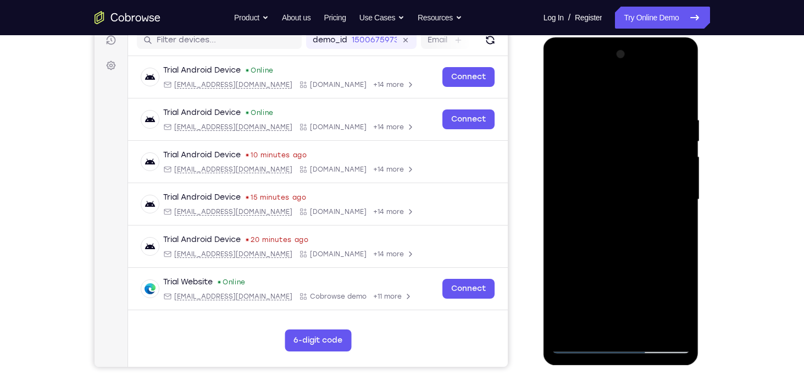
click at [628, 233] on div at bounding box center [621, 200] width 138 height 308
click at [561, 91] on div at bounding box center [621, 200] width 138 height 308
click at [596, 141] on div at bounding box center [621, 200] width 138 height 308
click at [684, 315] on div at bounding box center [621, 200] width 138 height 308
drag, startPoint x: 637, startPoint y: 167, endPoint x: 639, endPoint y: 211, distance: 44.0
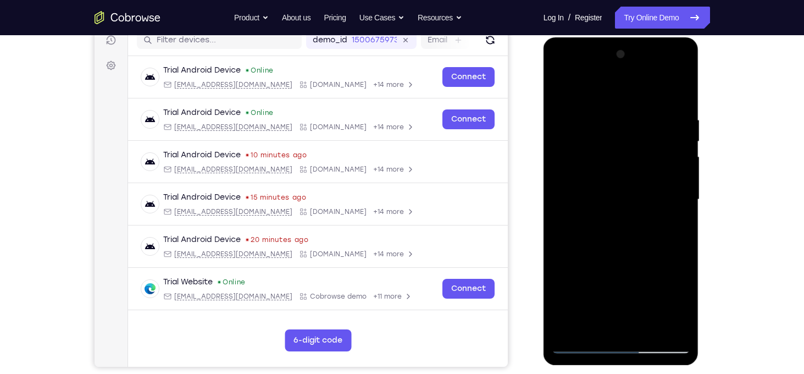
click at [639, 211] on div at bounding box center [621, 200] width 138 height 308
click at [645, 328] on div at bounding box center [621, 200] width 138 height 308
click at [618, 253] on div at bounding box center [621, 200] width 138 height 308
click at [586, 106] on div at bounding box center [621, 200] width 138 height 308
click at [664, 307] on div at bounding box center [621, 200] width 138 height 308
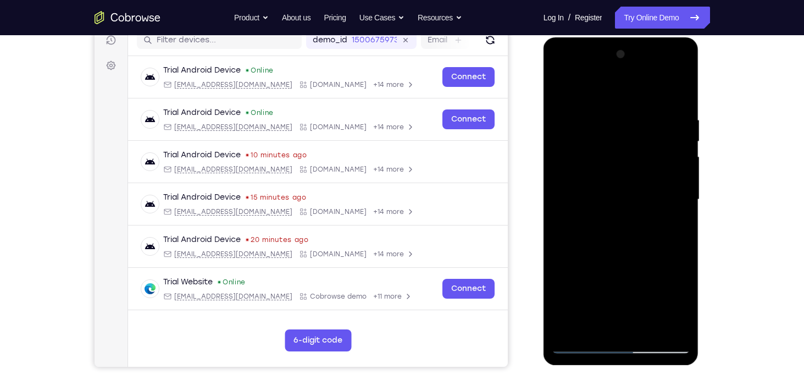
click at [568, 283] on div at bounding box center [621, 200] width 138 height 308
click at [678, 286] on div at bounding box center [621, 200] width 138 height 308
click at [569, 285] on div at bounding box center [621, 200] width 138 height 308
click at [664, 288] on div at bounding box center [621, 200] width 138 height 308
click at [683, 326] on div at bounding box center [621, 200] width 138 height 308
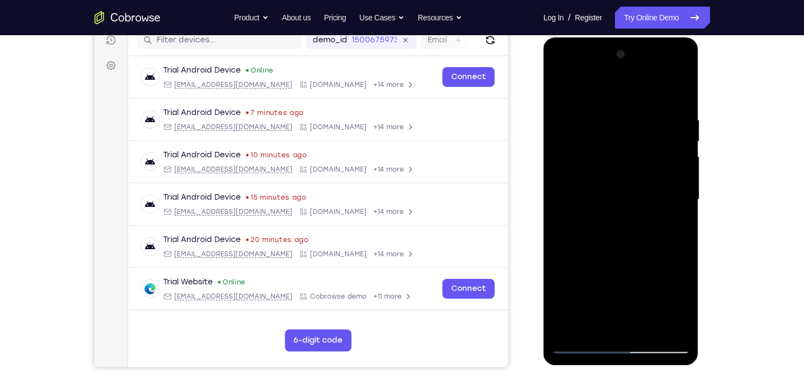
click at [635, 184] on div at bounding box center [621, 200] width 138 height 308
click at [614, 164] on div at bounding box center [621, 200] width 138 height 308
click at [581, 174] on div at bounding box center [621, 200] width 138 height 308
click at [585, 341] on div at bounding box center [621, 200] width 138 height 308
click at [580, 346] on div at bounding box center [621, 200] width 138 height 308
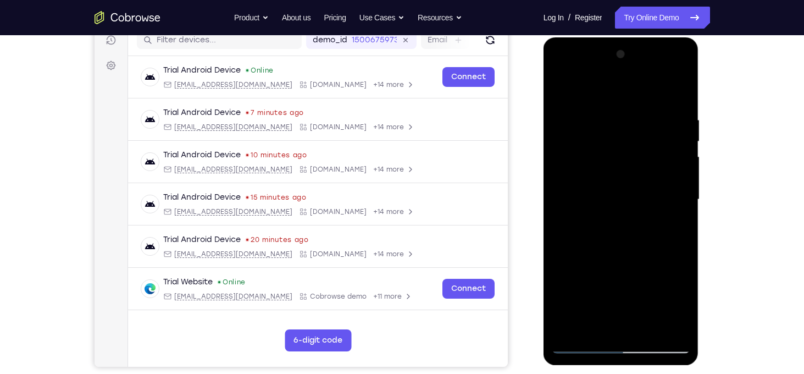
click at [624, 148] on div at bounding box center [621, 200] width 138 height 308
click at [563, 88] on div at bounding box center [621, 200] width 138 height 308
click at [596, 320] on div at bounding box center [621, 200] width 138 height 308
click at [638, 250] on div at bounding box center [621, 200] width 138 height 308
click at [623, 130] on div at bounding box center [621, 200] width 138 height 308
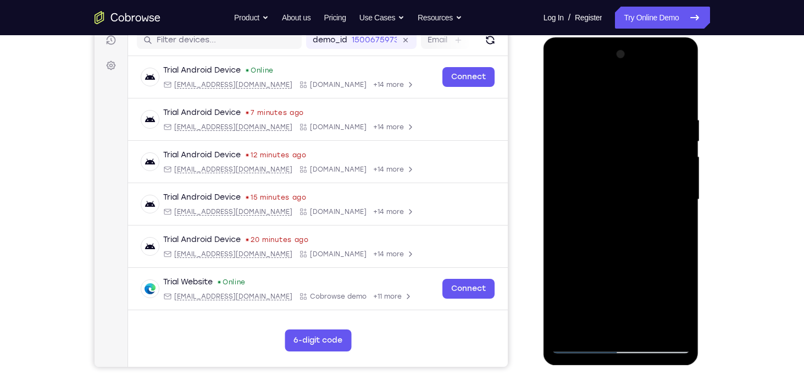
click at [618, 320] on div at bounding box center [621, 200] width 138 height 308
click at [682, 76] on div at bounding box center [621, 200] width 138 height 308
click at [563, 290] on div at bounding box center [621, 200] width 138 height 308
click at [603, 265] on div at bounding box center [621, 200] width 138 height 308
click at [590, 134] on div at bounding box center [621, 200] width 138 height 308
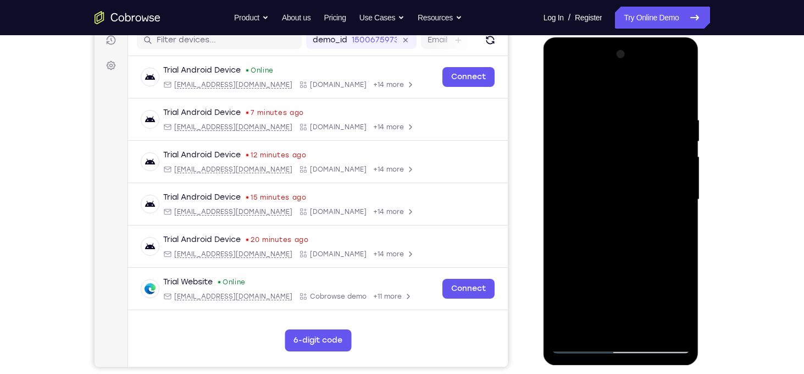
click at [679, 328] on div at bounding box center [621, 200] width 138 height 308
click at [559, 73] on div at bounding box center [621, 200] width 138 height 308
click at [591, 321] on div at bounding box center [621, 200] width 138 height 308
click at [600, 309] on div at bounding box center [621, 200] width 138 height 308
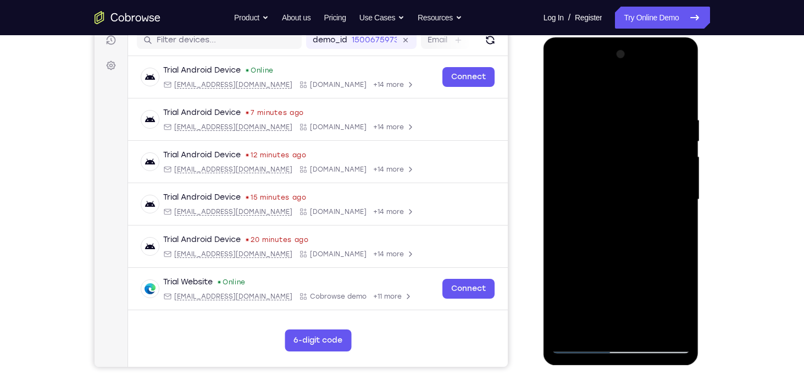
click at [669, 304] on div at bounding box center [621, 200] width 138 height 308
click at [585, 289] on div at bounding box center [621, 200] width 138 height 308
click at [651, 249] on div at bounding box center [621, 200] width 138 height 308
click at [632, 267] on div at bounding box center [621, 200] width 138 height 308
click at [607, 288] on div at bounding box center [621, 200] width 138 height 308
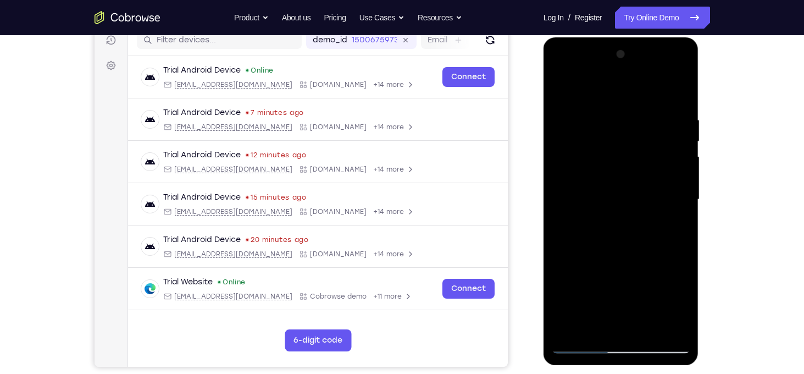
click at [649, 249] on div at bounding box center [621, 200] width 138 height 308
click at [623, 283] on div at bounding box center [621, 200] width 138 height 308
click at [596, 288] on div at bounding box center [621, 200] width 138 height 308
click at [607, 286] on div at bounding box center [621, 200] width 138 height 308
click at [669, 287] on div at bounding box center [621, 200] width 138 height 308
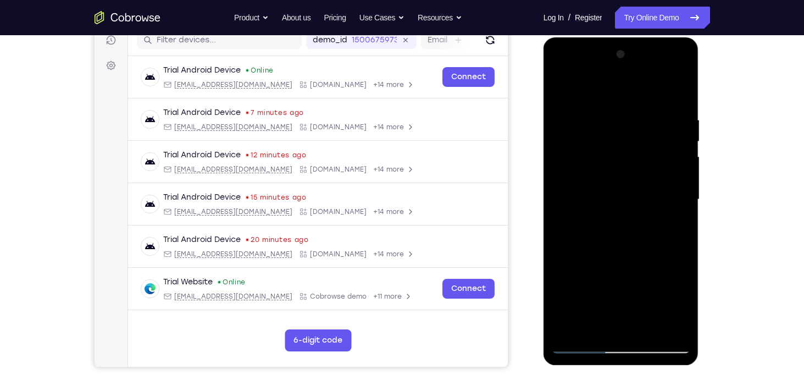
click at [582, 286] on div at bounding box center [621, 200] width 138 height 308
click at [554, 287] on div at bounding box center [621, 200] width 138 height 308
click at [645, 289] on div at bounding box center [621, 200] width 138 height 308
click at [657, 251] on div at bounding box center [621, 200] width 138 height 308
click at [678, 223] on div at bounding box center [621, 200] width 138 height 308
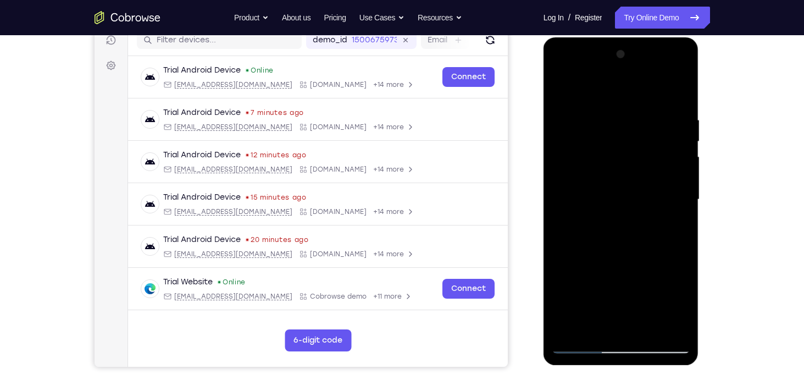
click at [559, 88] on div at bounding box center [621, 200] width 138 height 308
click at [587, 107] on div at bounding box center [621, 200] width 138 height 308
click at [593, 325] on div at bounding box center [621, 200] width 138 height 308
click at [596, 284] on div at bounding box center [621, 200] width 138 height 308
click at [668, 266] on div at bounding box center [621, 200] width 138 height 308
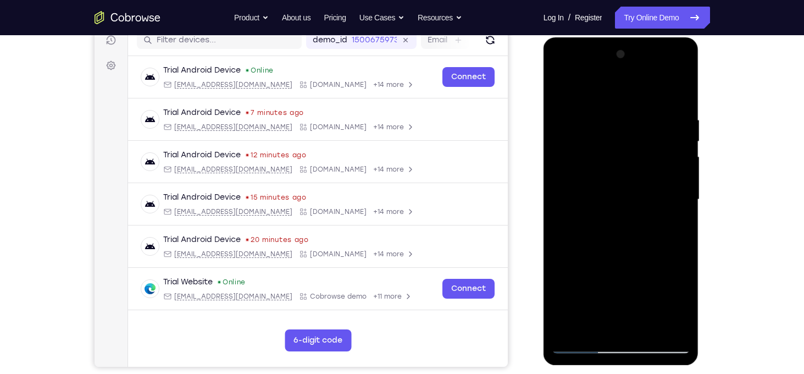
click at [595, 286] on div at bounding box center [621, 200] width 138 height 308
click at [613, 131] on div at bounding box center [621, 200] width 138 height 308
click at [594, 85] on div at bounding box center [621, 200] width 138 height 308
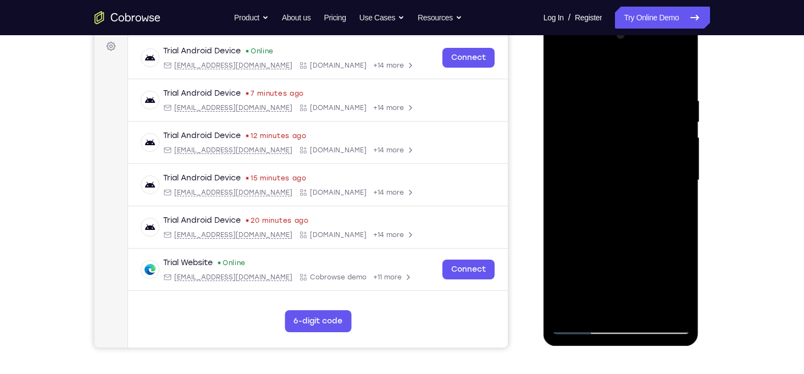
scroll to position [164, 0]
click at [641, 107] on div at bounding box center [621, 180] width 138 height 308
click at [590, 306] on div at bounding box center [621, 180] width 138 height 308
click at [613, 69] on div at bounding box center [621, 180] width 138 height 308
click at [596, 265] on div at bounding box center [621, 180] width 138 height 308
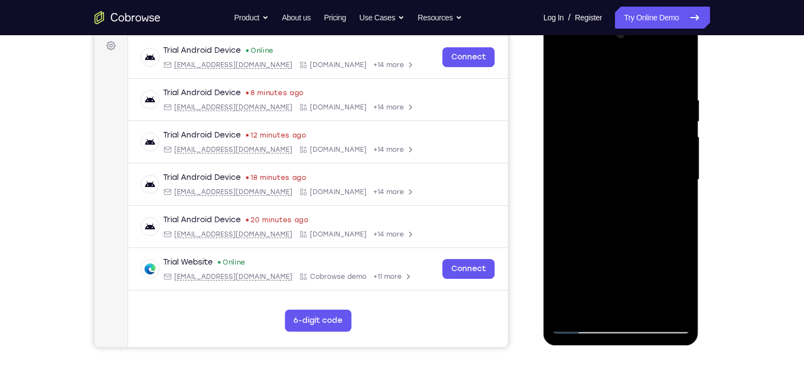
click at [667, 243] on div at bounding box center [621, 180] width 138 height 308
click at [592, 270] on div at bounding box center [621, 180] width 138 height 308
click at [670, 251] on div at bounding box center [621, 180] width 138 height 308
click at [601, 90] on div at bounding box center [621, 180] width 138 height 308
click at [564, 70] on div at bounding box center [621, 180] width 138 height 308
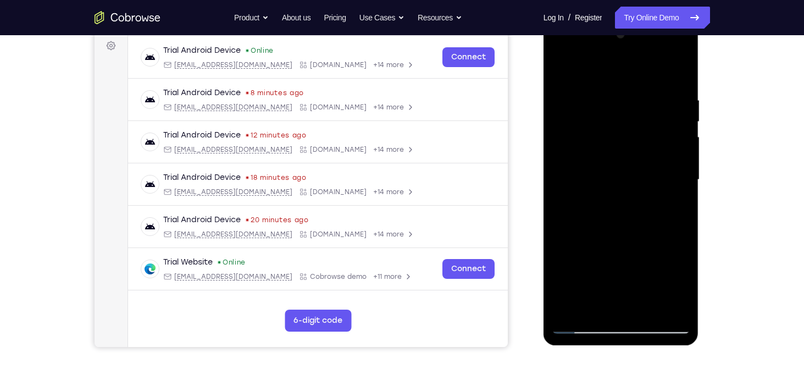
click at [623, 87] on div at bounding box center [621, 180] width 138 height 308
click at [670, 305] on div at bounding box center [621, 180] width 138 height 308
click at [579, 329] on div at bounding box center [621, 180] width 138 height 308
drag, startPoint x: 579, startPoint y: 328, endPoint x: 607, endPoint y: 70, distance: 259.9
click at [607, 70] on div at bounding box center [621, 180] width 138 height 308
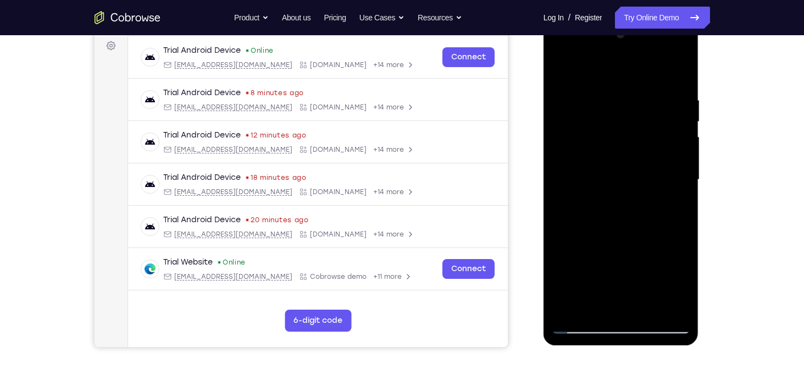
click at [678, 283] on div at bounding box center [621, 180] width 138 height 308
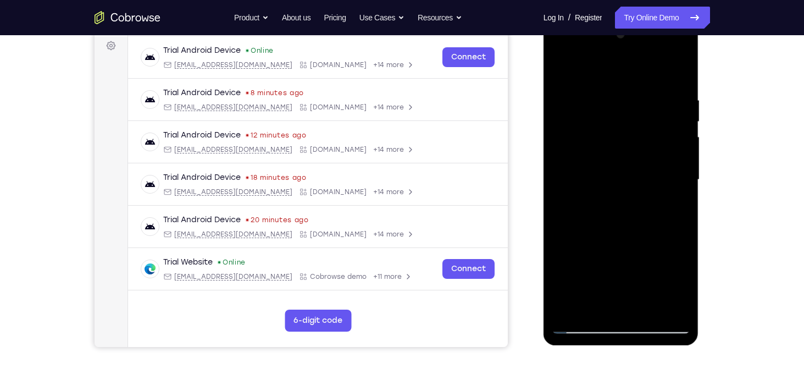
click at [678, 283] on div at bounding box center [621, 180] width 138 height 308
click at [678, 260] on div at bounding box center [621, 180] width 138 height 308
click at [644, 90] on div at bounding box center [621, 180] width 138 height 308
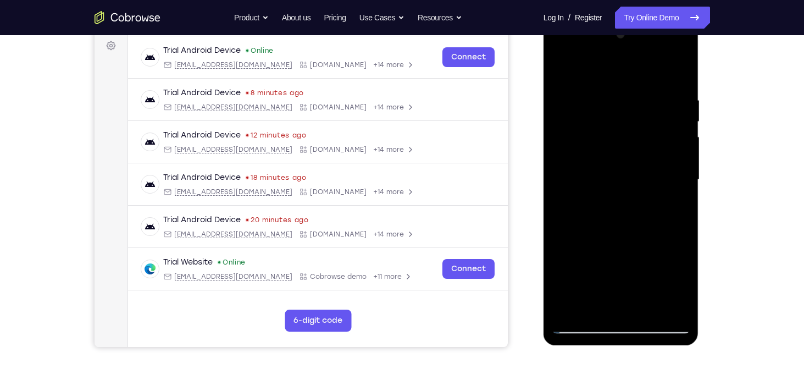
drag, startPoint x: 635, startPoint y: 217, endPoint x: 635, endPoint y: 157, distance: 60.4
click at [635, 157] on div at bounding box center [621, 180] width 138 height 308
click at [624, 193] on div at bounding box center [621, 180] width 138 height 308
drag, startPoint x: 648, startPoint y: 173, endPoint x: 638, endPoint y: 230, distance: 58.1
click at [638, 230] on div at bounding box center [621, 180] width 138 height 308
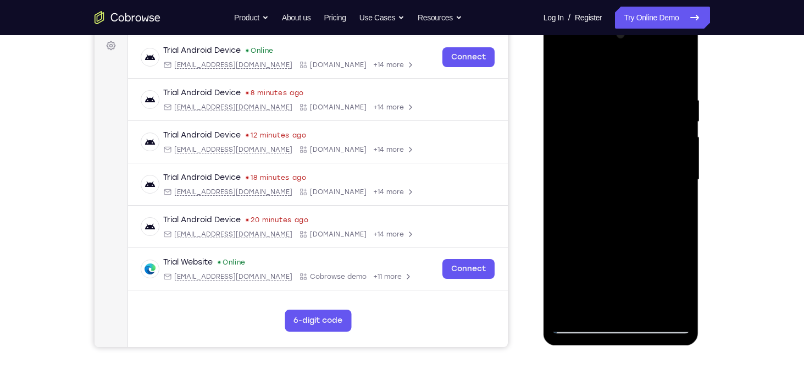
scroll to position [178, 0]
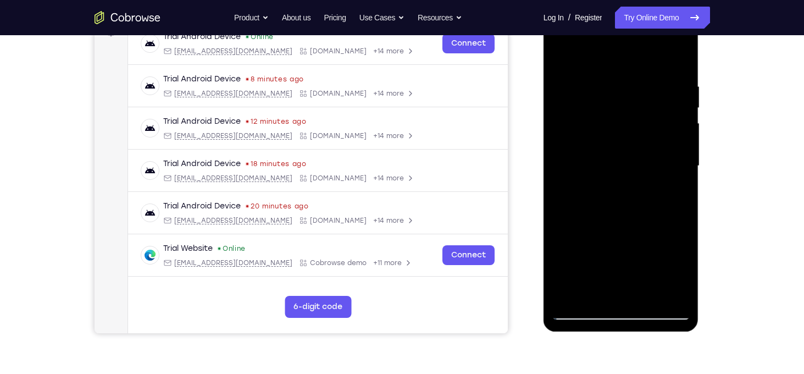
click at [586, 308] on div at bounding box center [621, 166] width 138 height 308
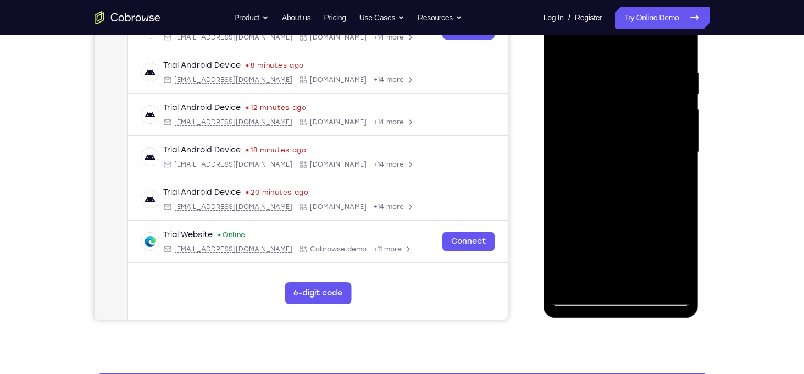
click at [581, 297] on div at bounding box center [621, 152] width 138 height 308
drag, startPoint x: 619, startPoint y: 225, endPoint x: 617, endPoint y: 142, distance: 82.5
click at [617, 142] on div at bounding box center [621, 152] width 138 height 308
click at [581, 155] on div at bounding box center [621, 152] width 138 height 308
drag, startPoint x: 601, startPoint y: 156, endPoint x: 595, endPoint y: 217, distance: 61.8
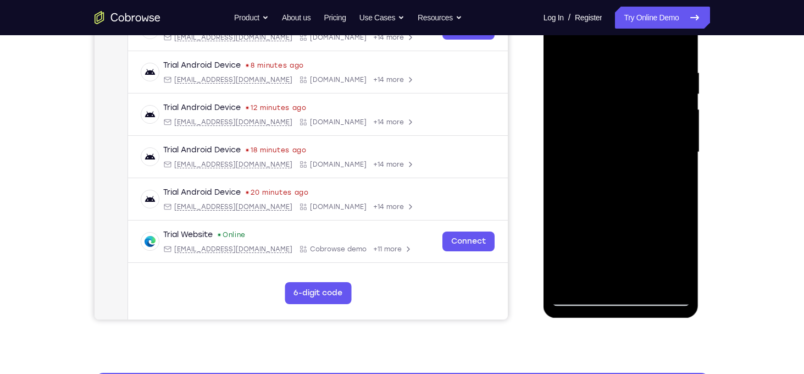
click at [595, 217] on div at bounding box center [621, 152] width 138 height 308
